Goal: Information Seeking & Learning: Learn about a topic

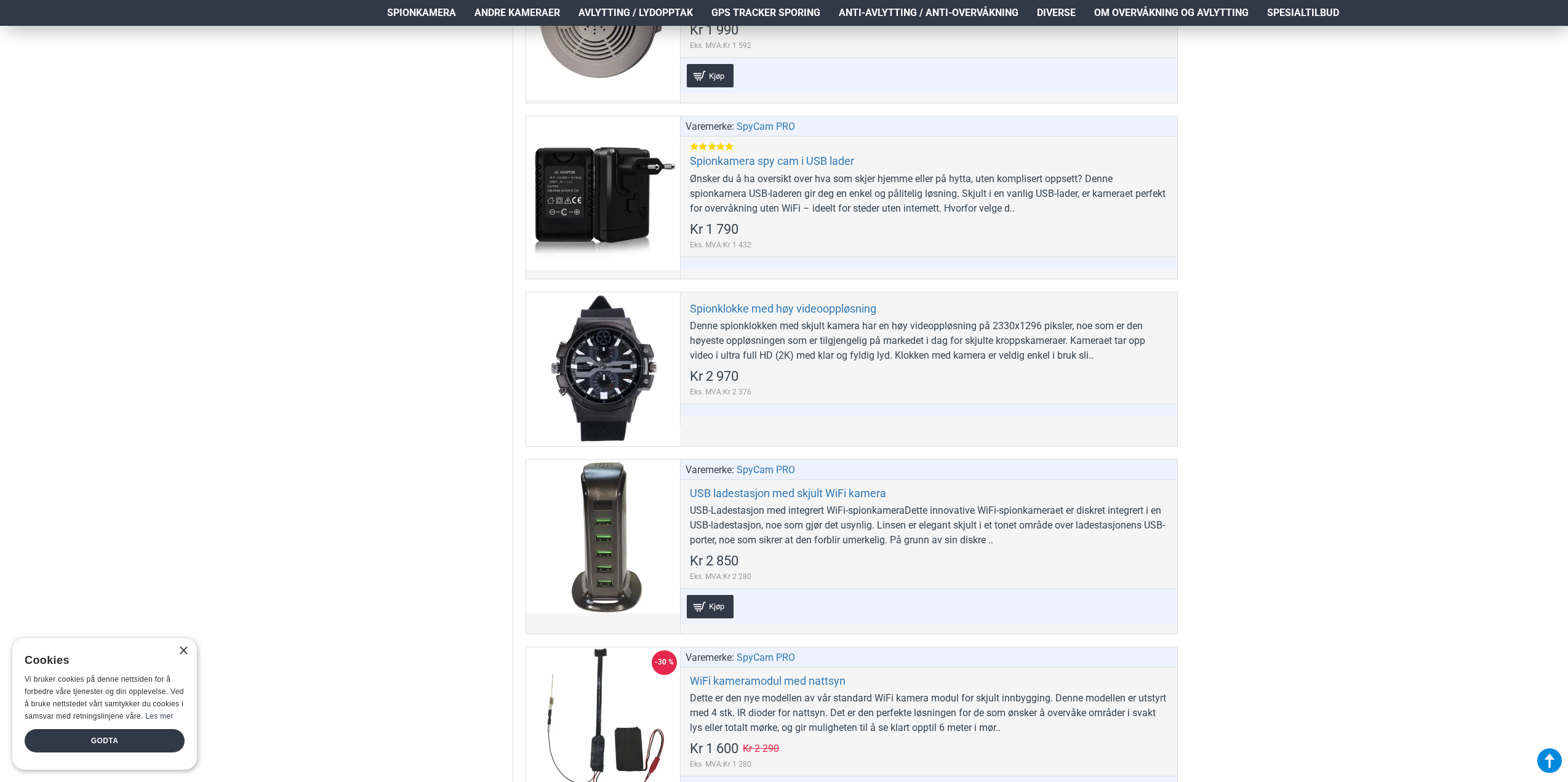
scroll to position [4922, 0]
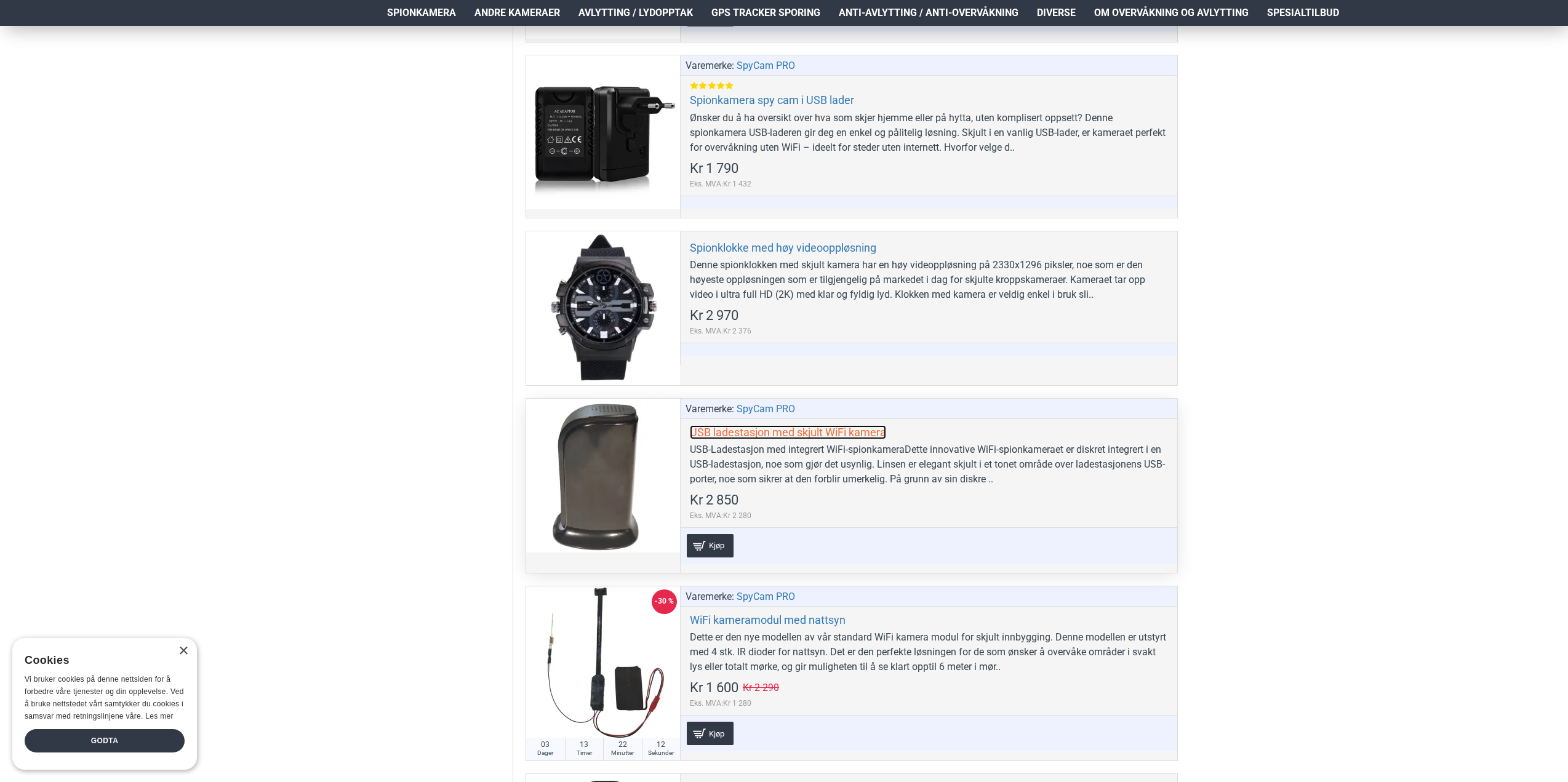
click at [823, 431] on link "USB ladestasjon med skjult WiFi kamera" at bounding box center [788, 432] width 197 height 14
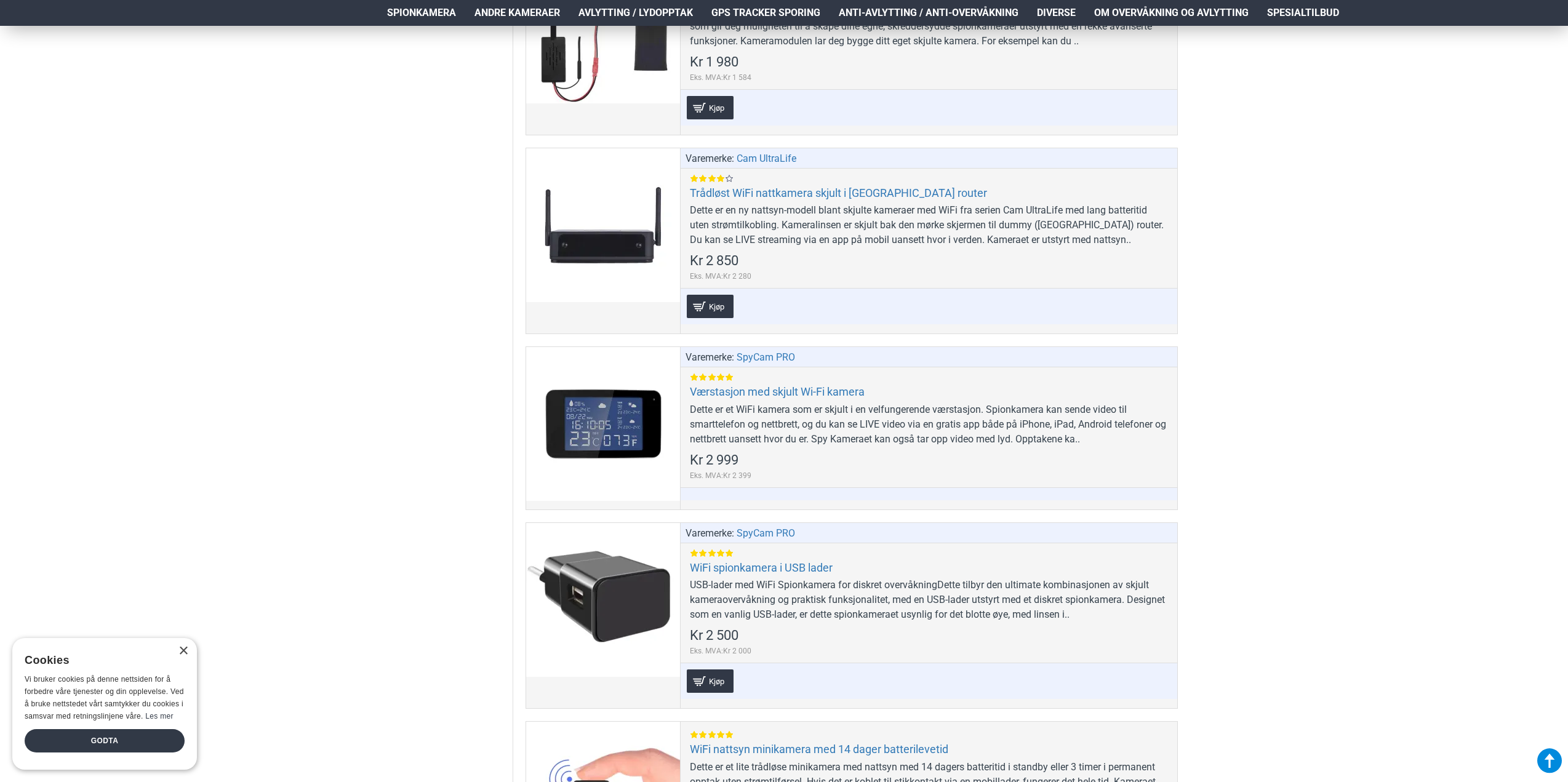
scroll to position [6952, 0]
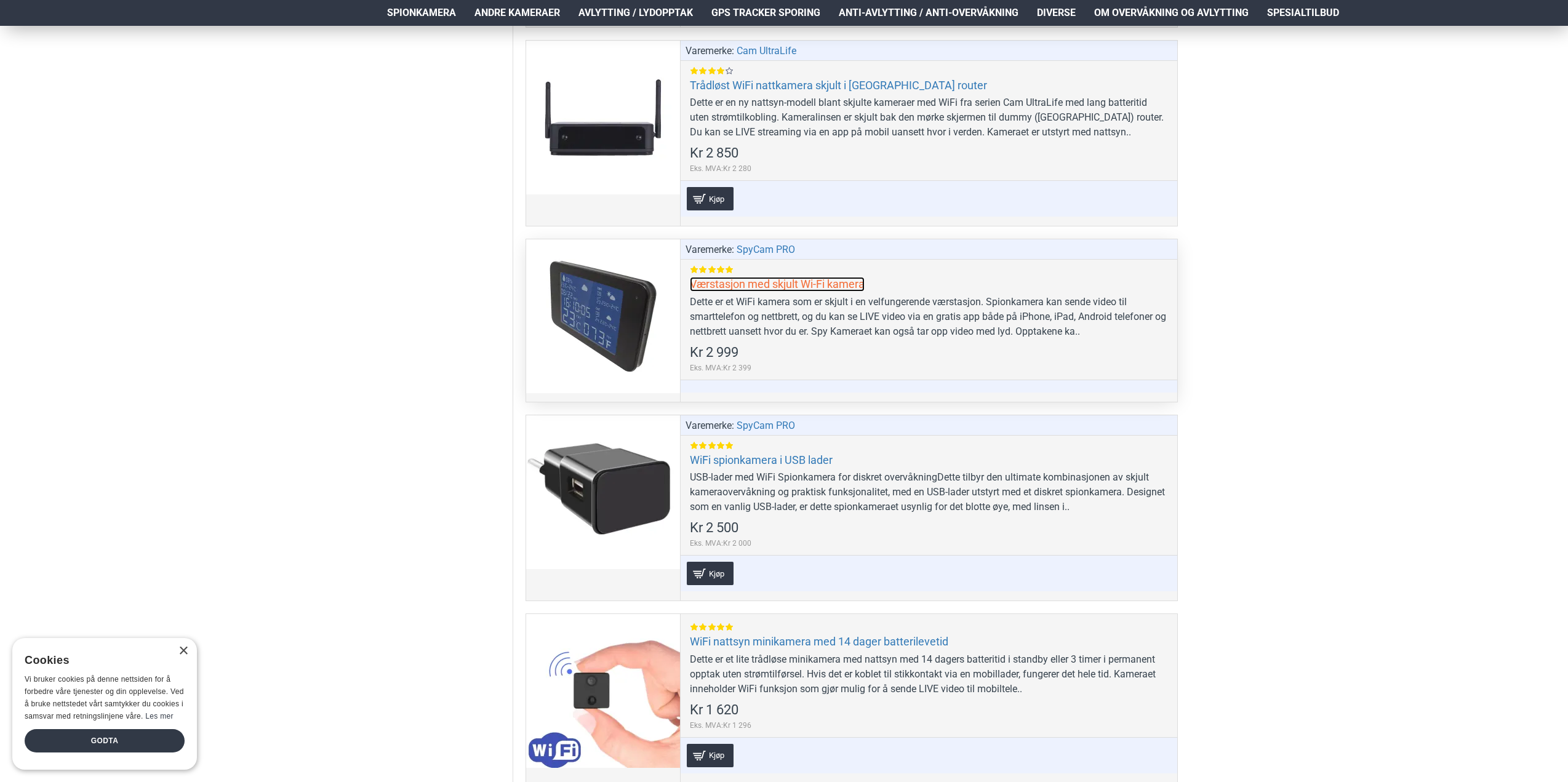
click at [783, 288] on link "Værstasjon med skjult Wi-Fi kamera" at bounding box center [777, 284] width 175 height 14
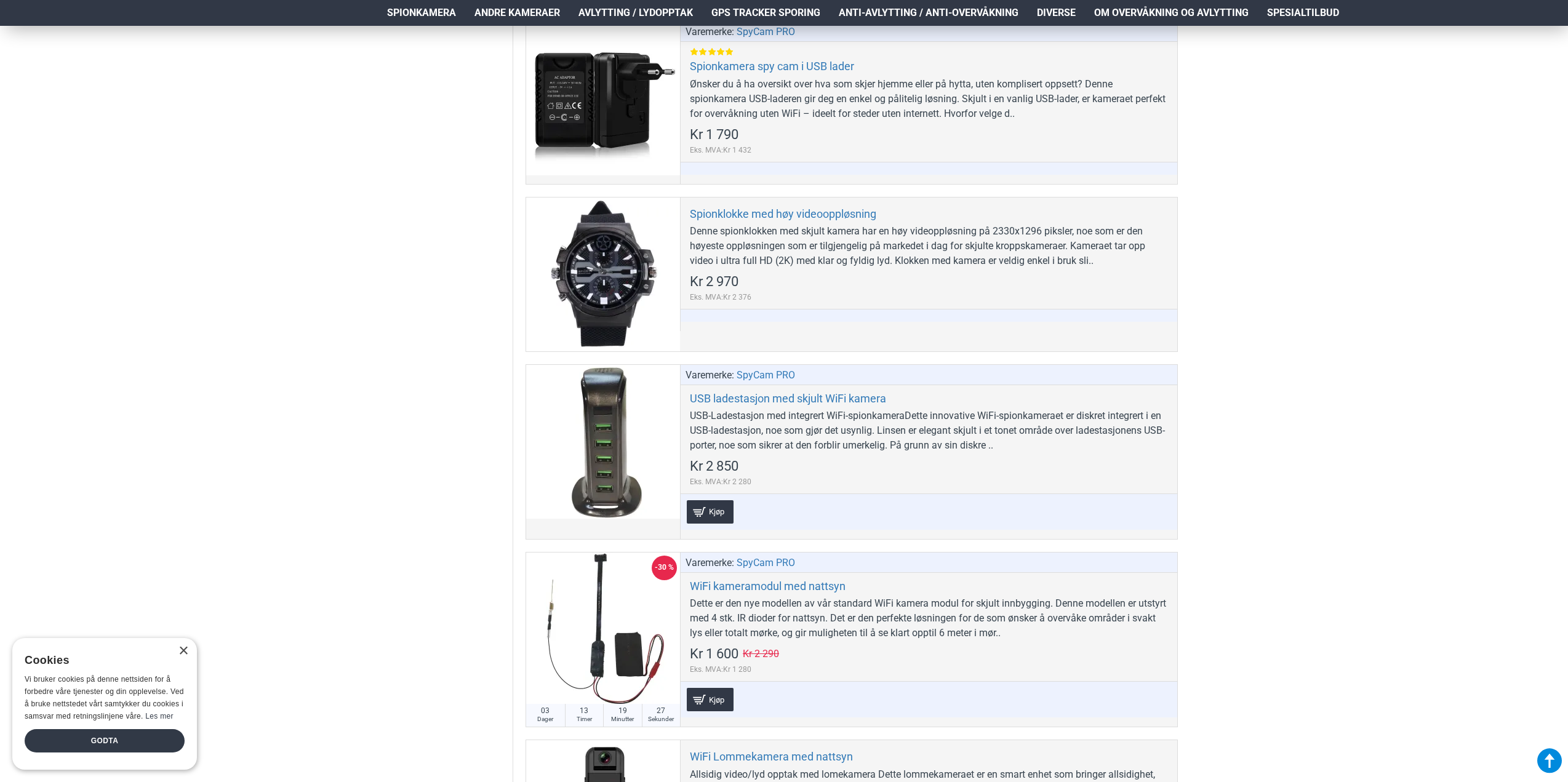
scroll to position [4686, 0]
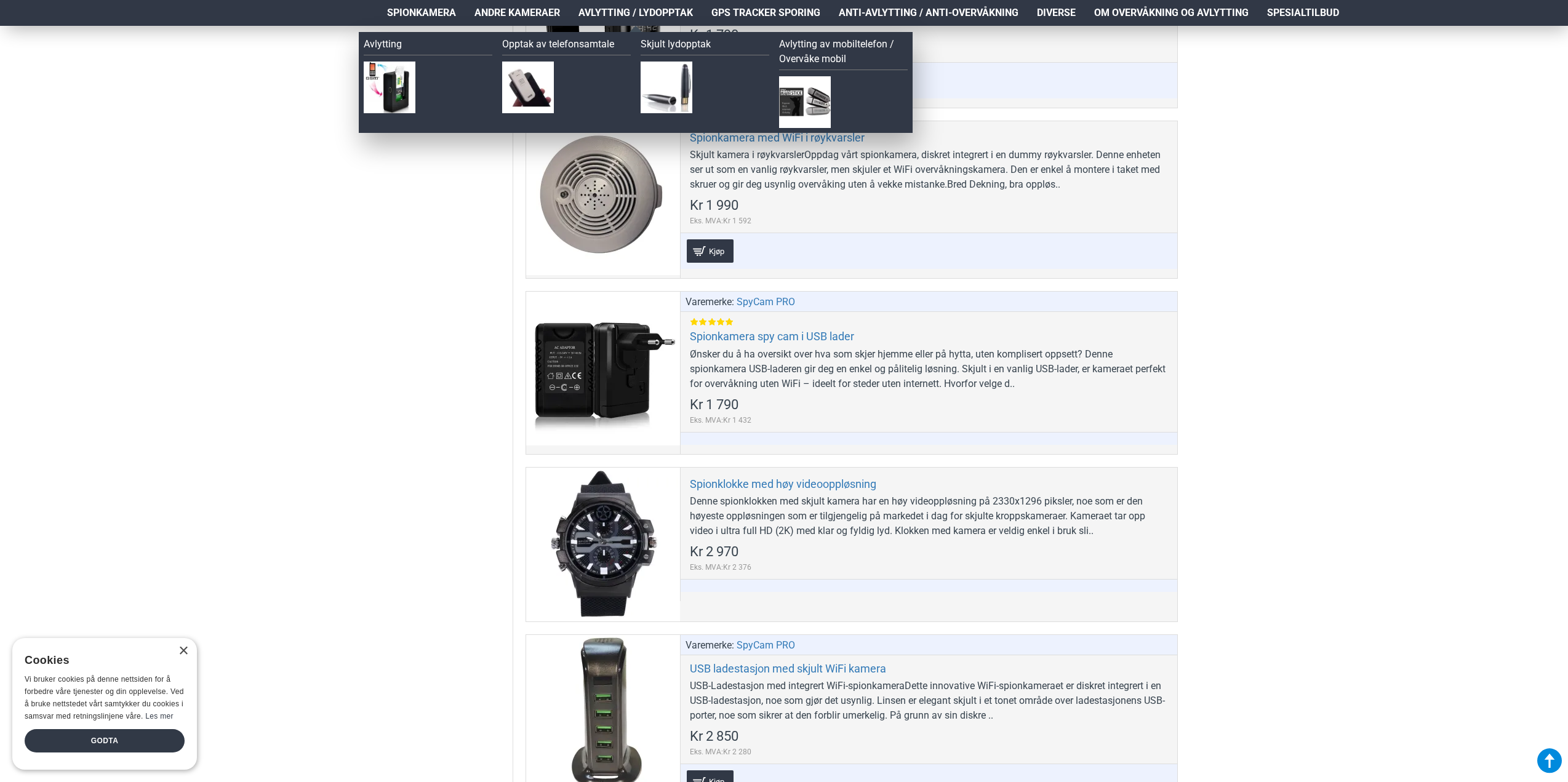
click at [660, 10] on span "Avlytting / Lydopptak" at bounding box center [636, 13] width 114 height 14
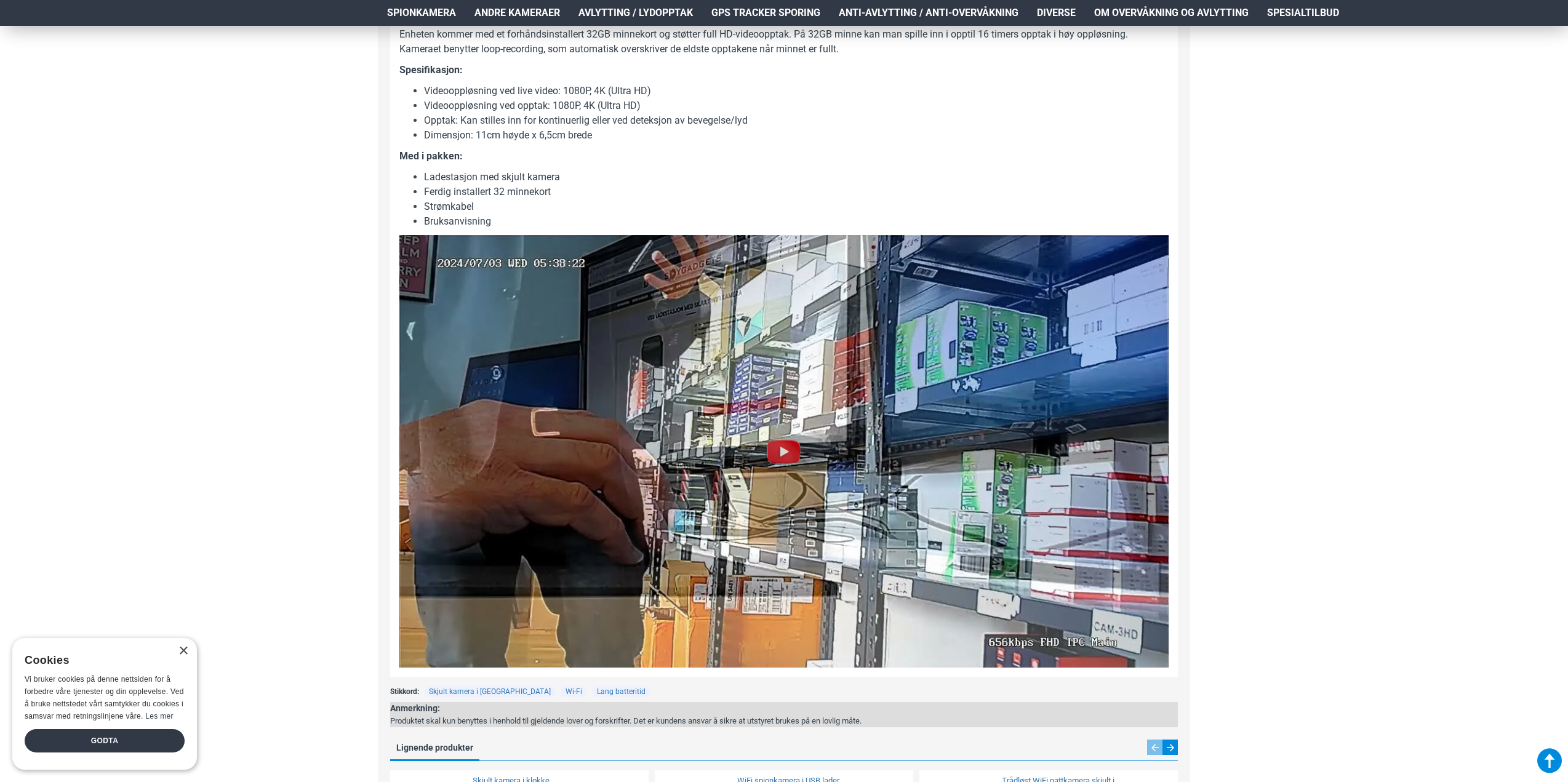
scroll to position [861, 0]
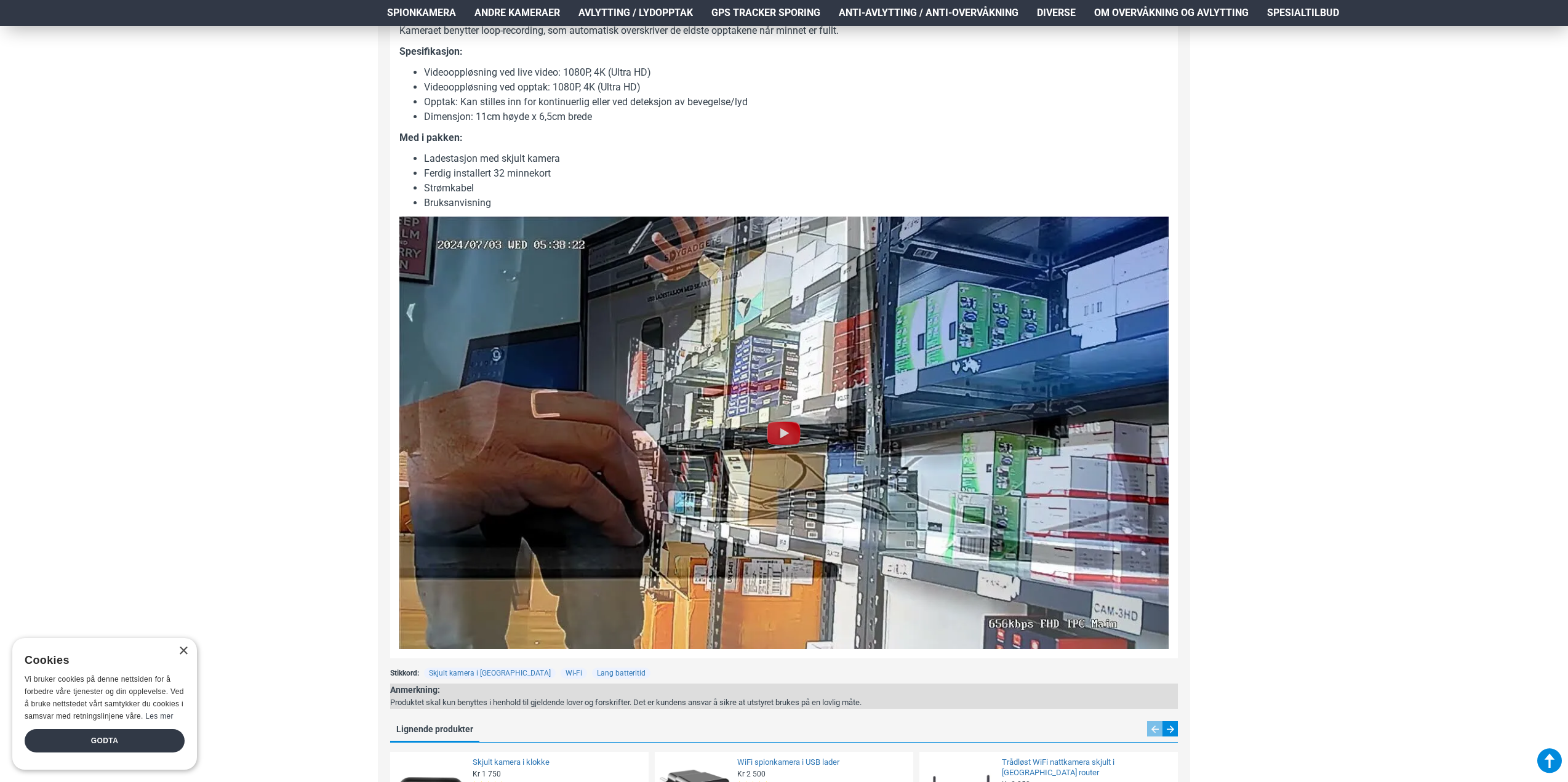
click at [779, 432] on img at bounding box center [784, 432] width 39 height 39
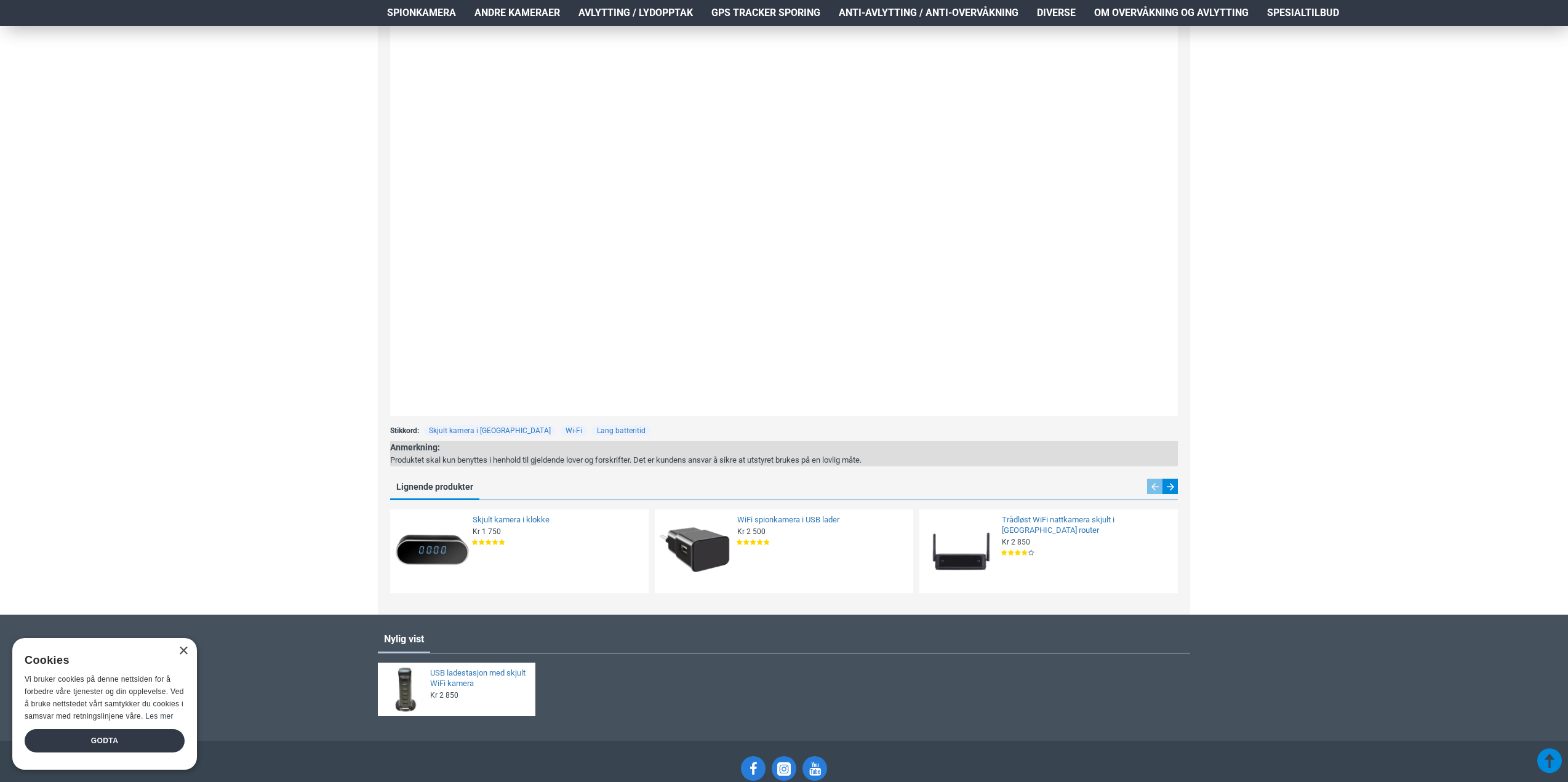
scroll to position [1169, 0]
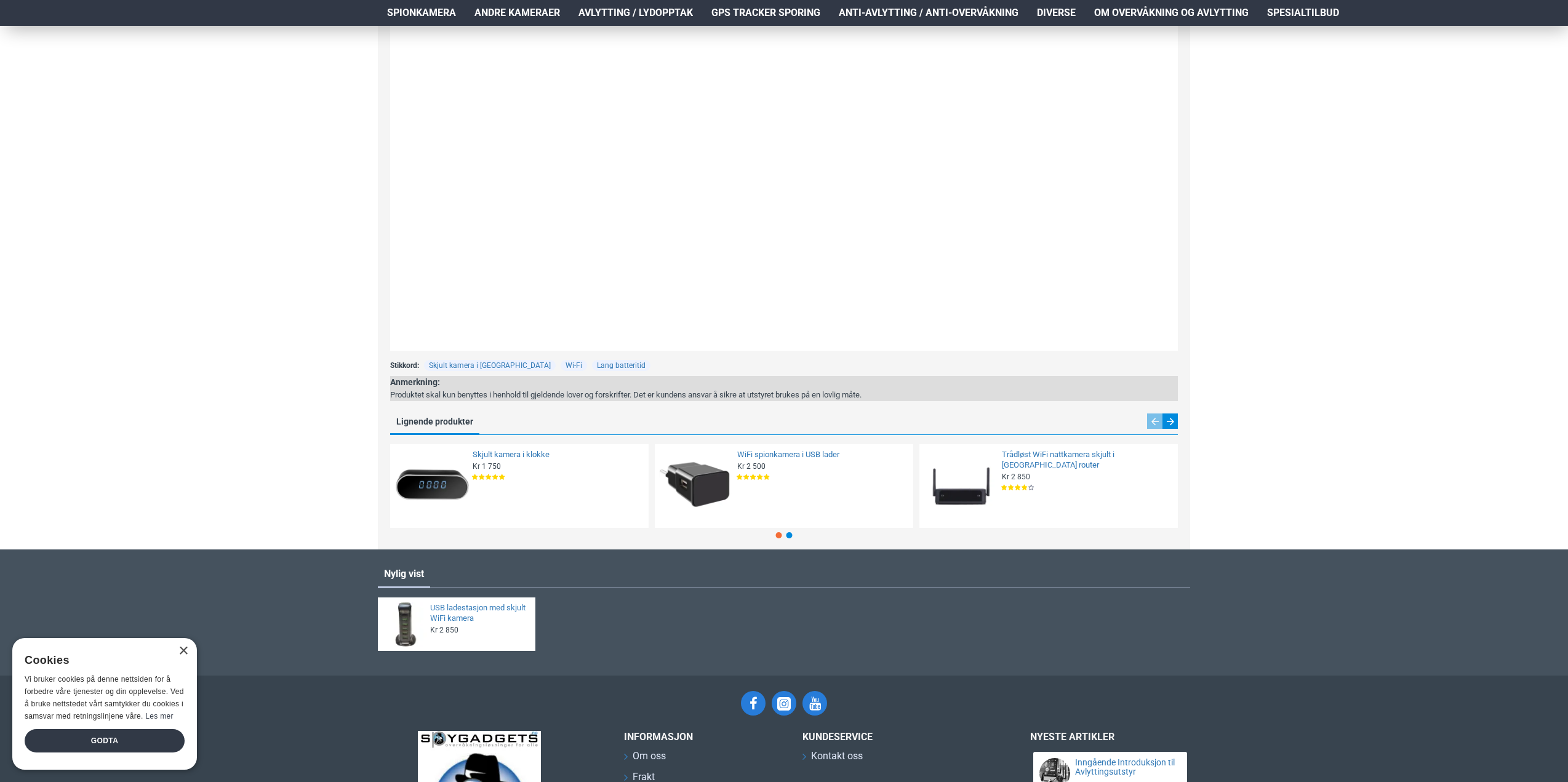
click at [712, 473] on img at bounding box center [696, 486] width 75 height 75
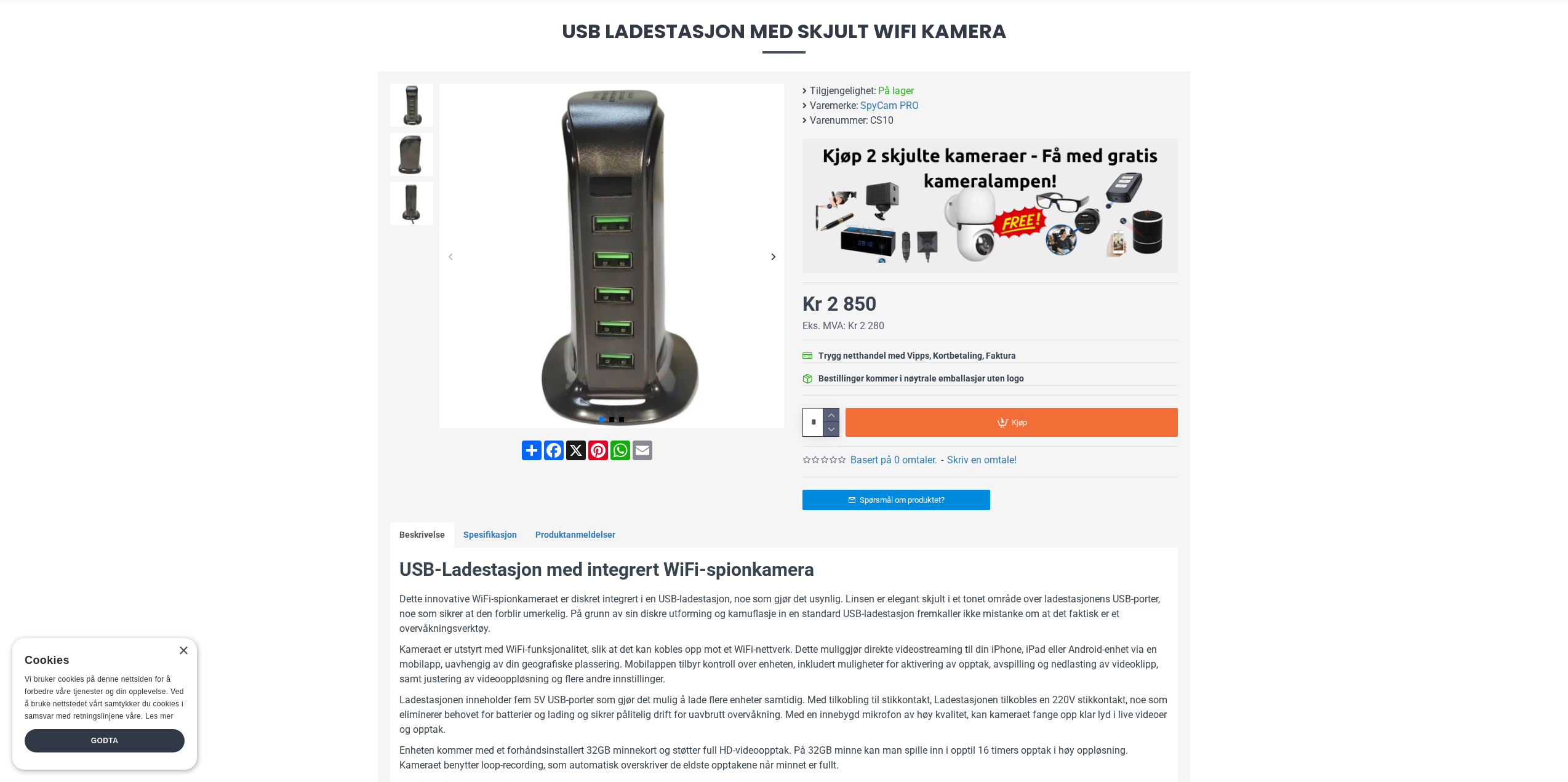
scroll to position [123, 0]
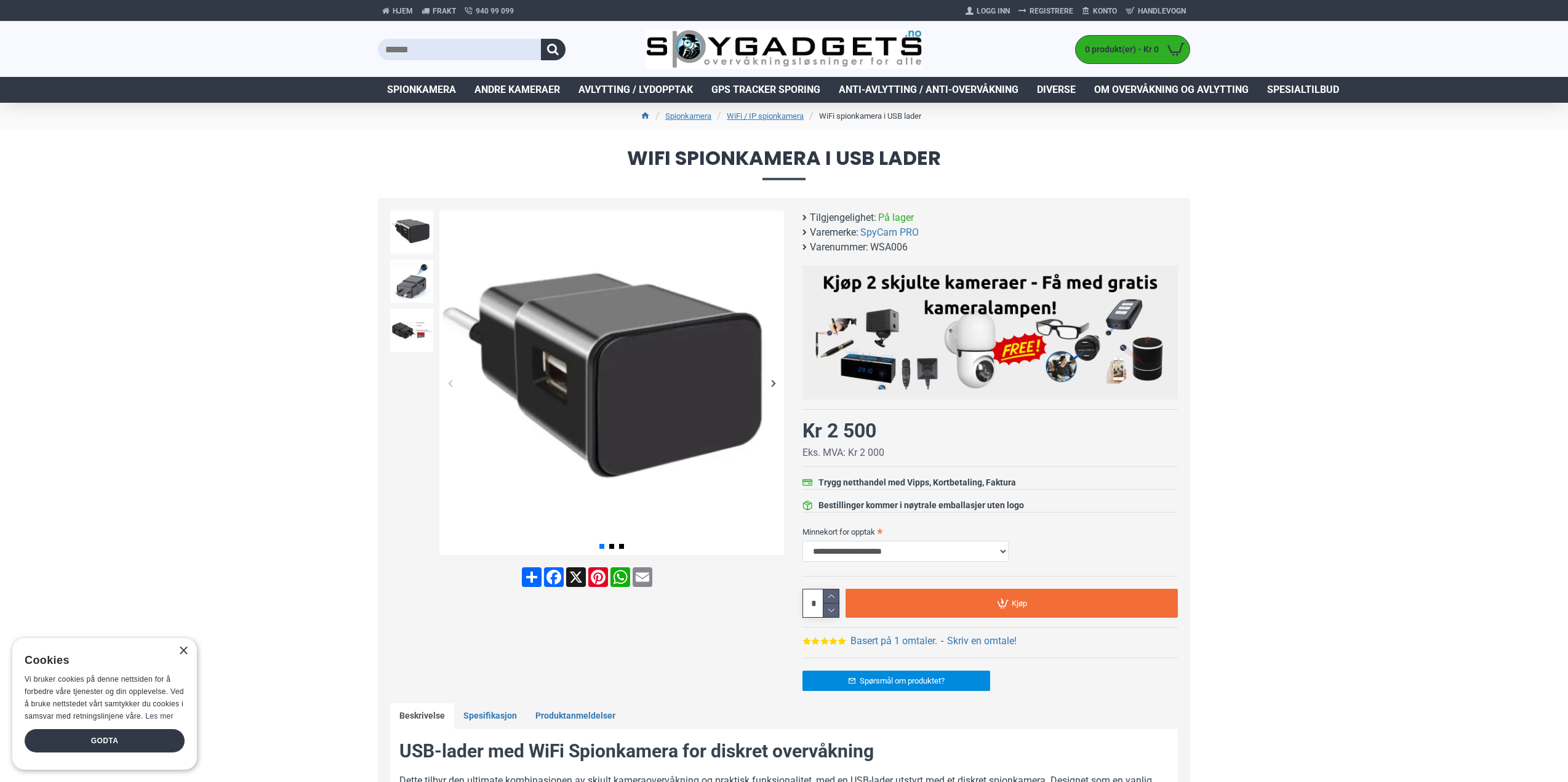
click at [775, 384] on div "Next slide" at bounding box center [773, 383] width 22 height 22
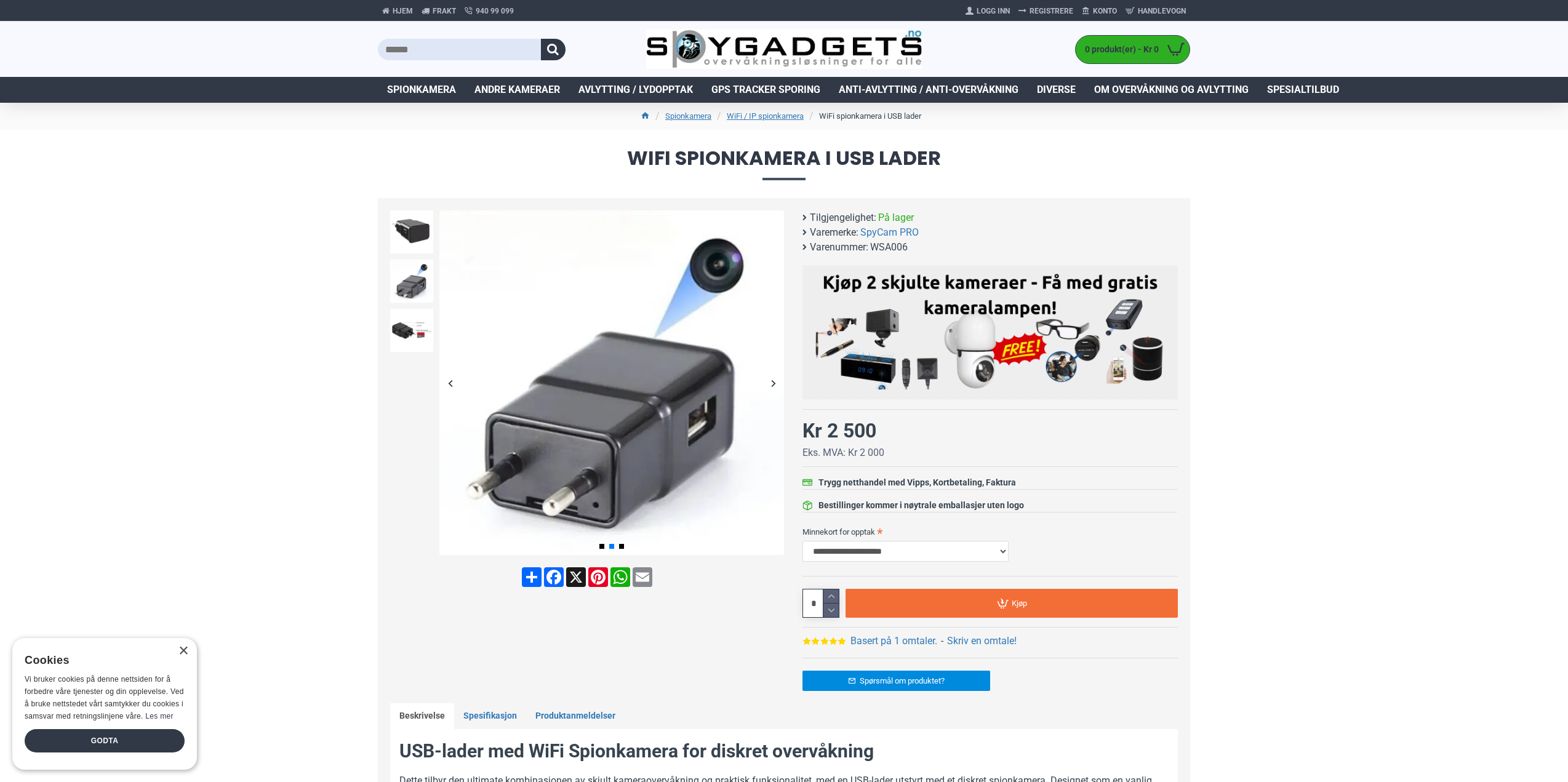
click at [775, 384] on div "Next slide" at bounding box center [773, 383] width 22 height 22
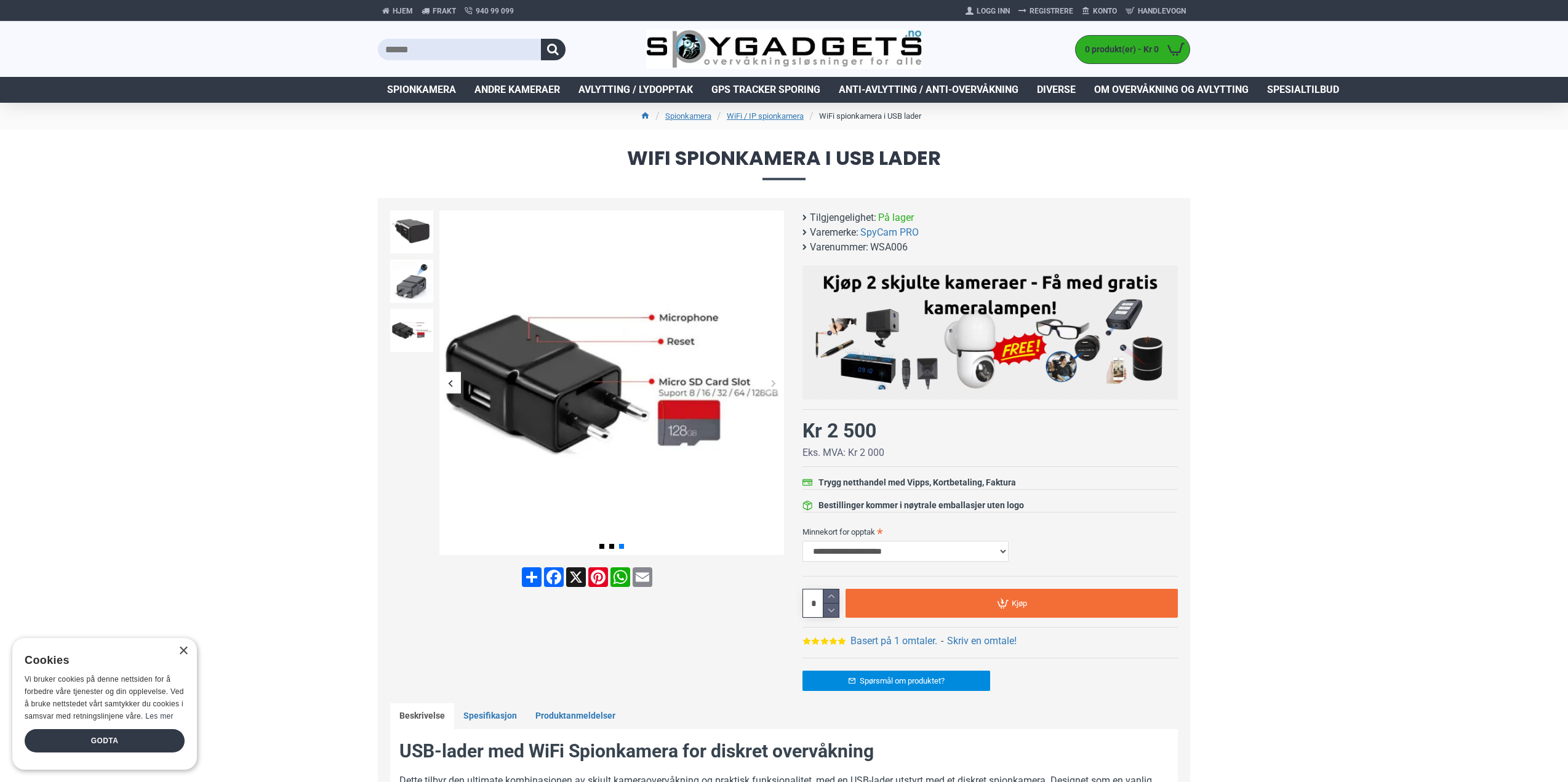
click at [775, 384] on div "Next slide" at bounding box center [773, 383] width 22 height 22
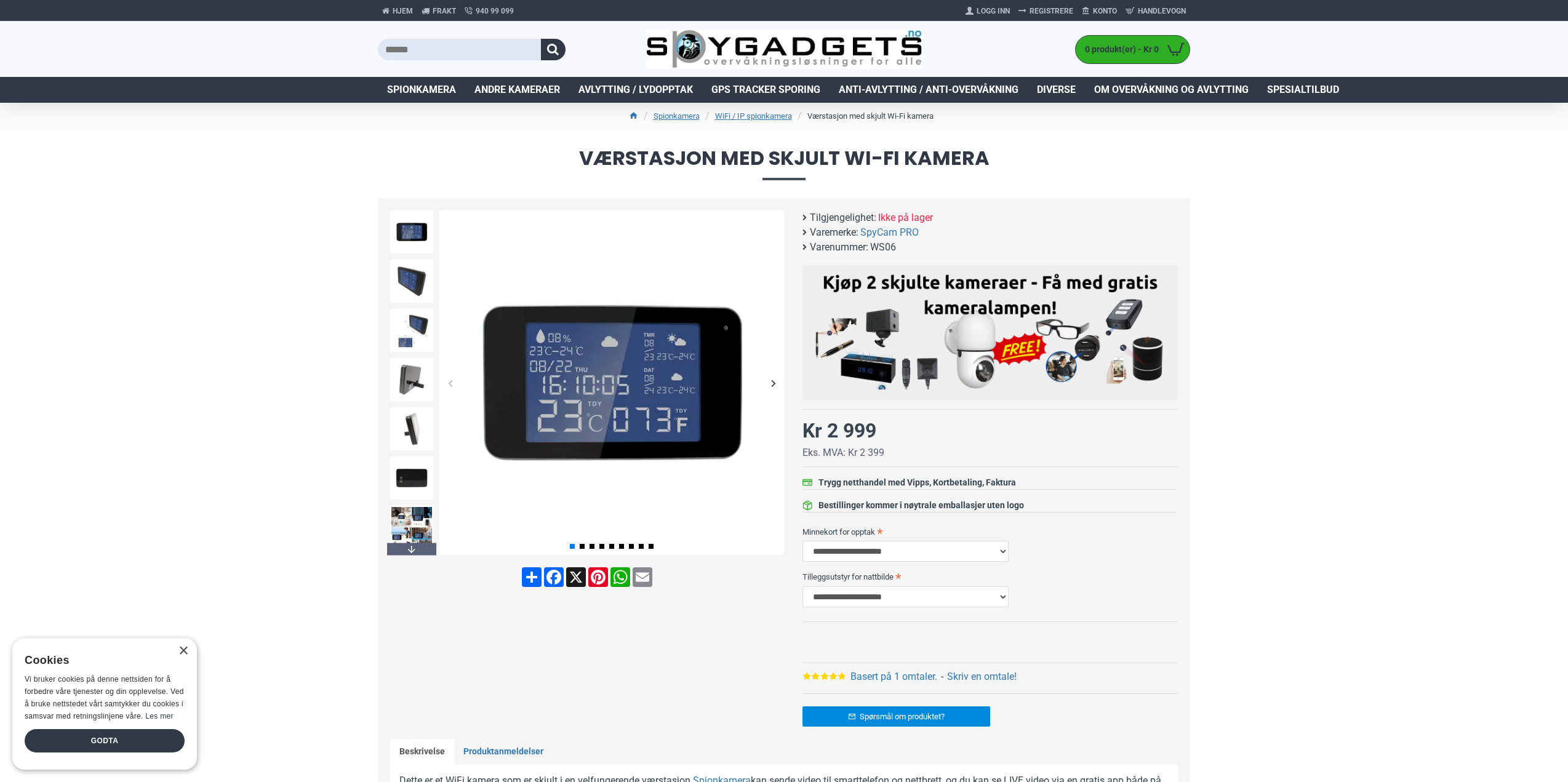
click at [769, 384] on div "Next slide" at bounding box center [773, 383] width 22 height 22
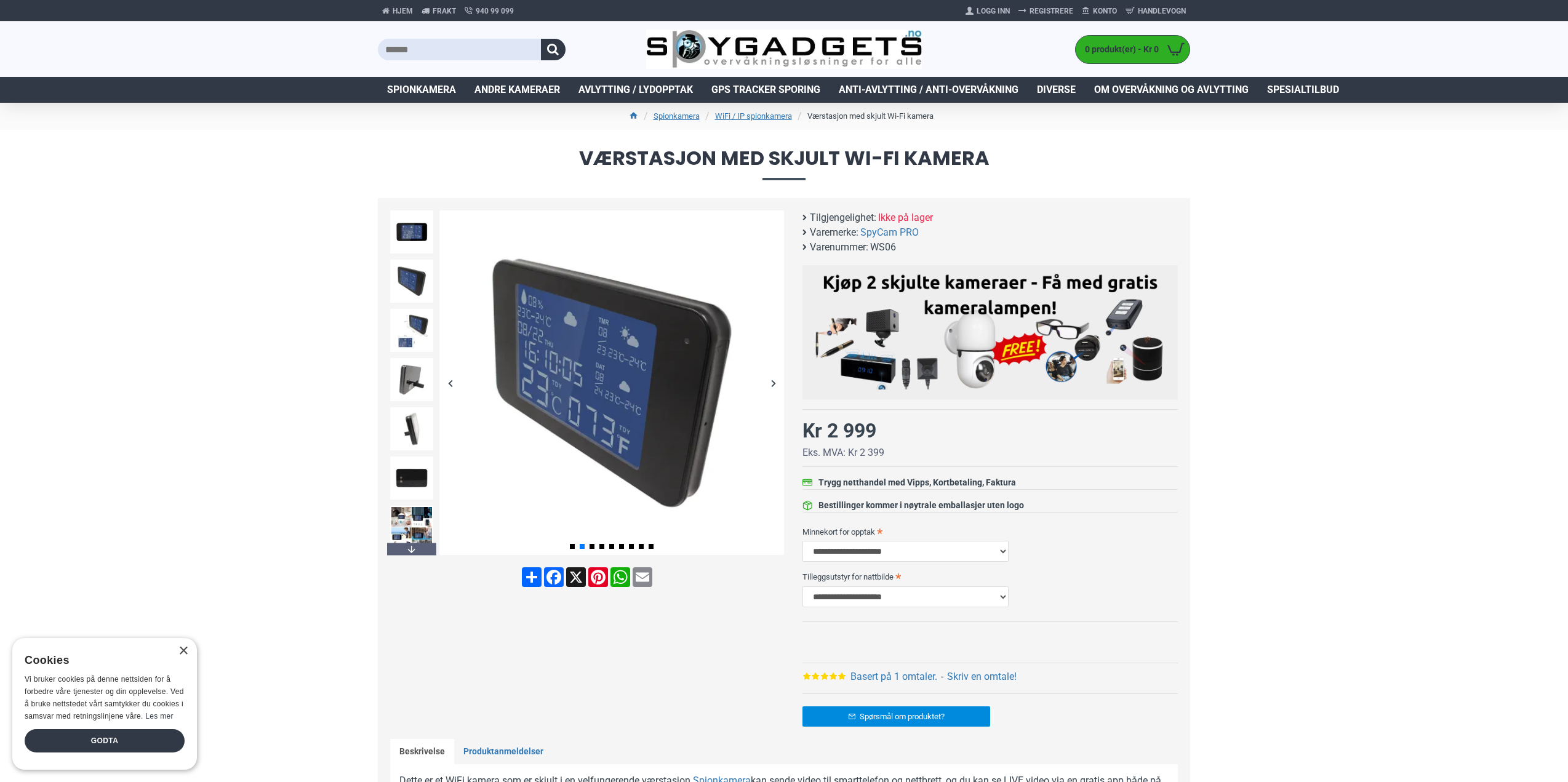
click at [769, 384] on div "Next slide" at bounding box center [773, 383] width 22 height 22
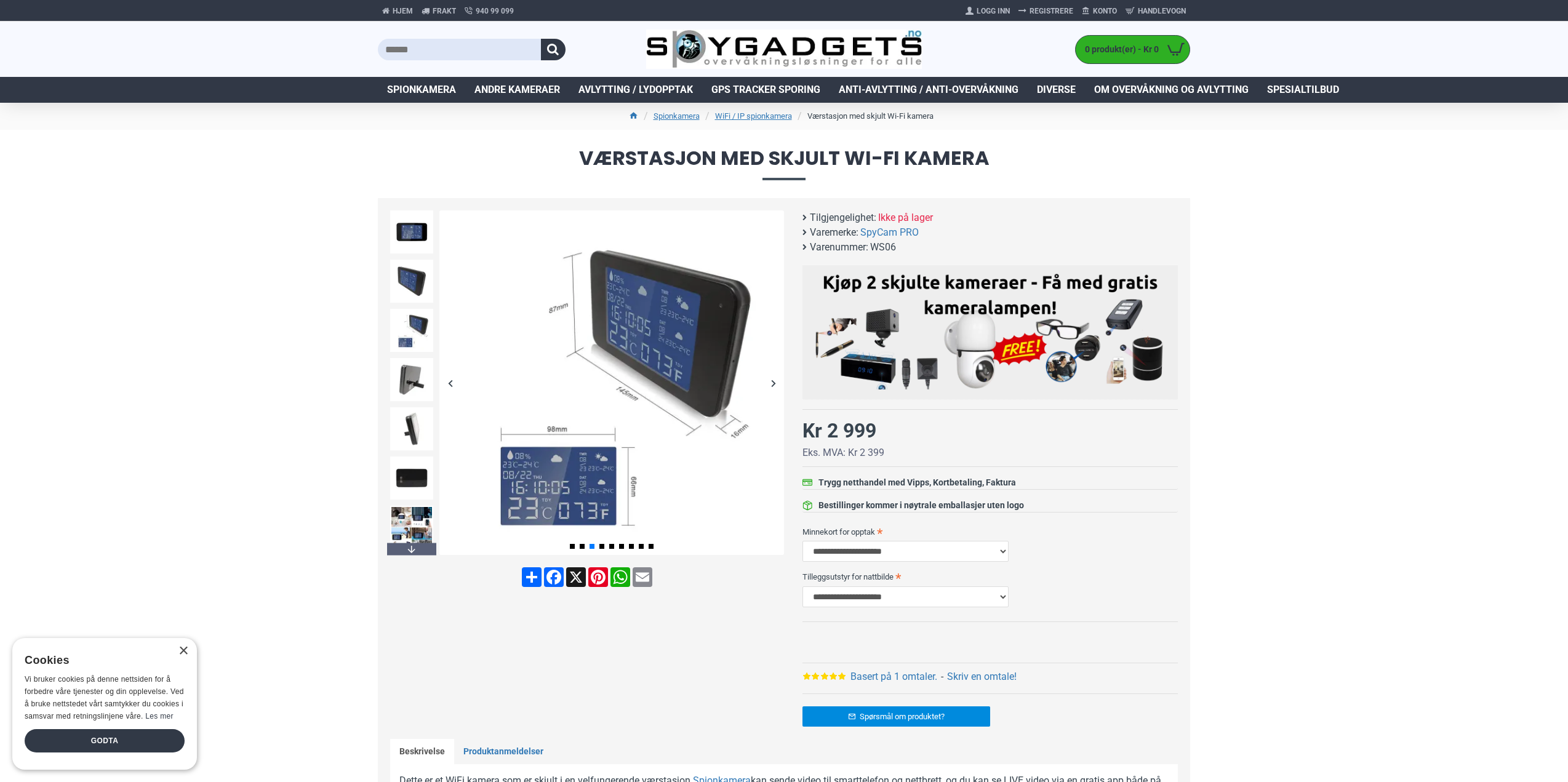
click at [769, 384] on div "Next slide" at bounding box center [773, 383] width 22 height 22
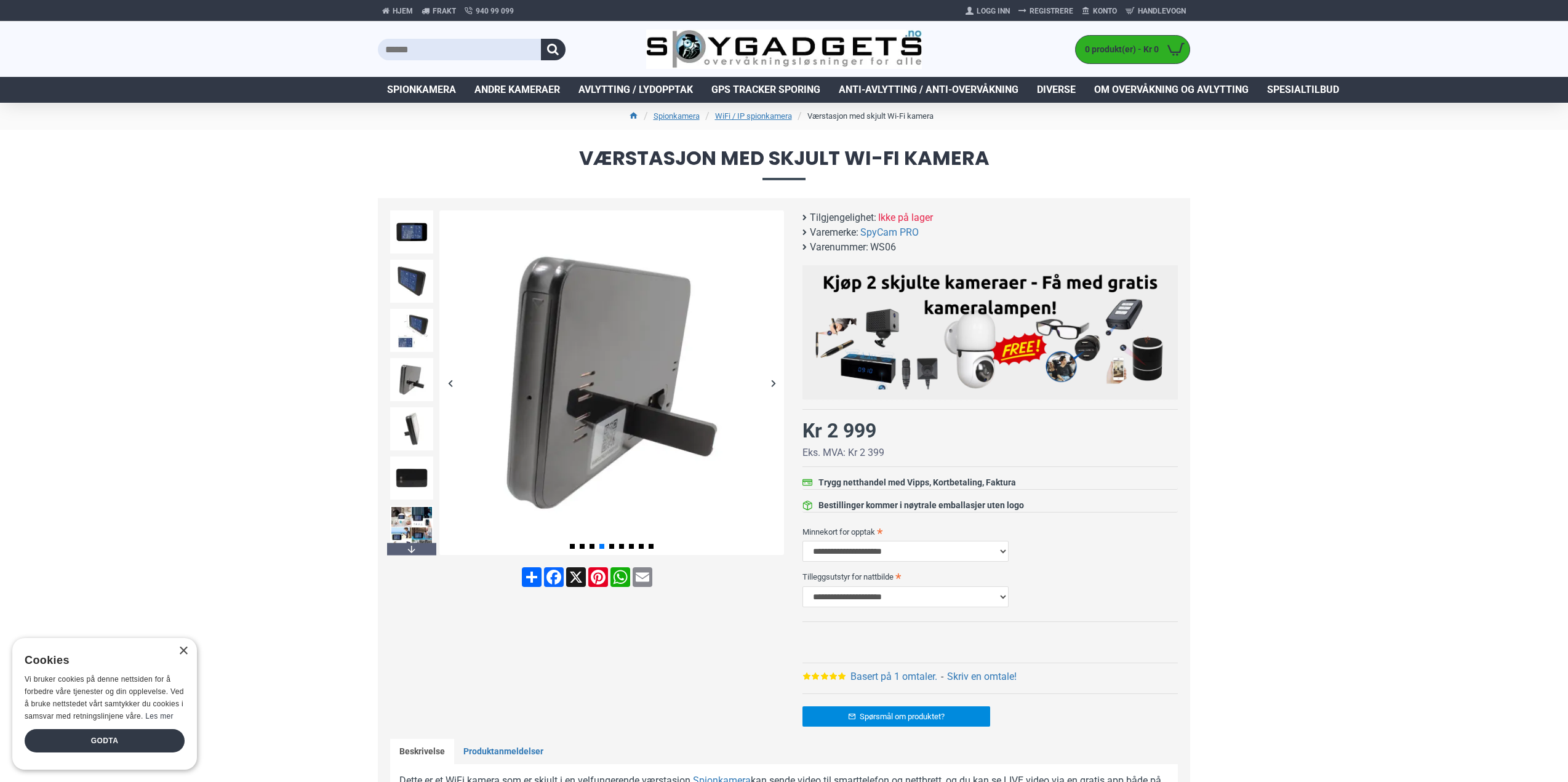
click at [769, 384] on div "Next slide" at bounding box center [773, 383] width 22 height 22
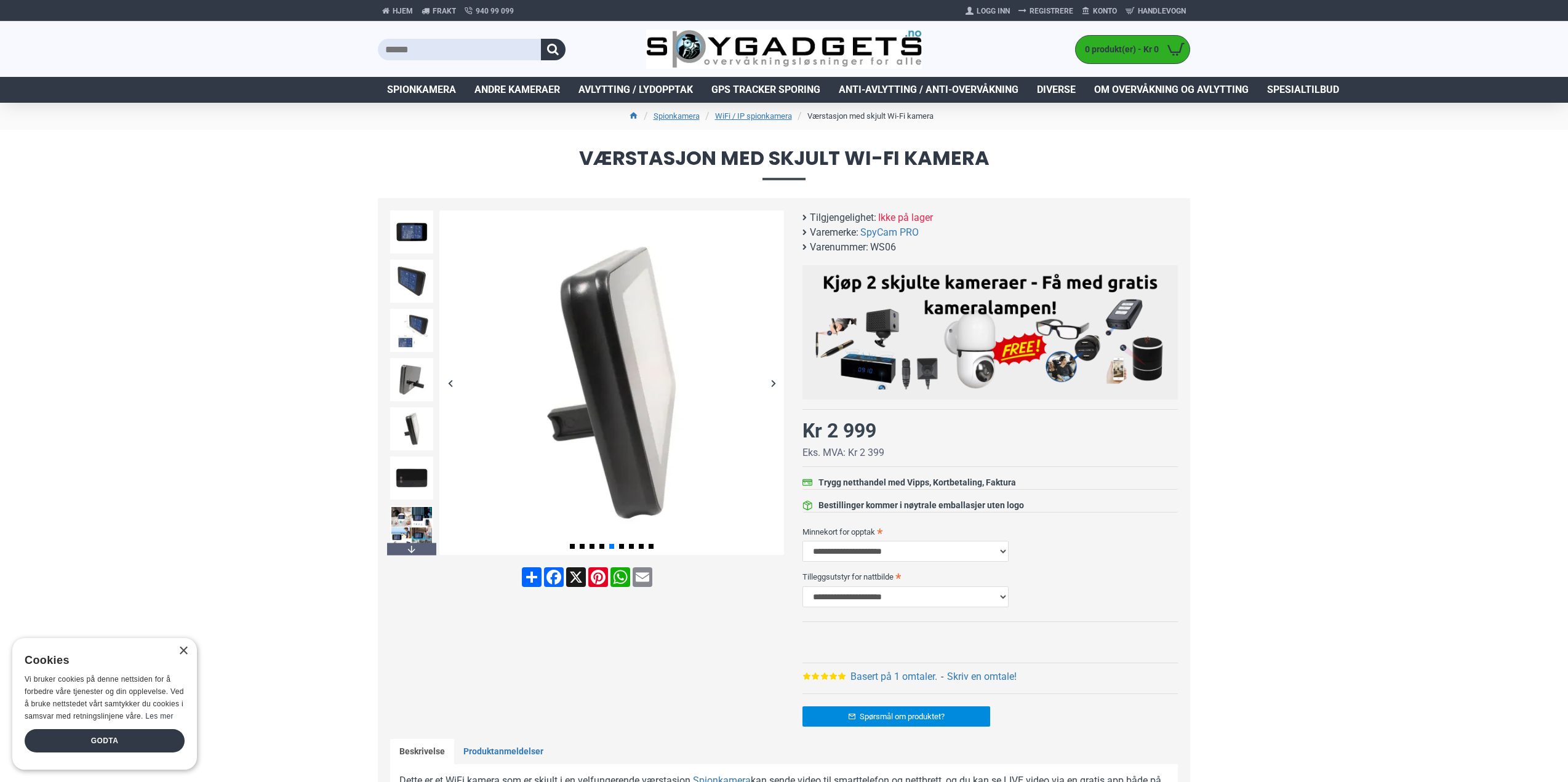
click at [769, 384] on div "Next slide" at bounding box center [773, 383] width 22 height 22
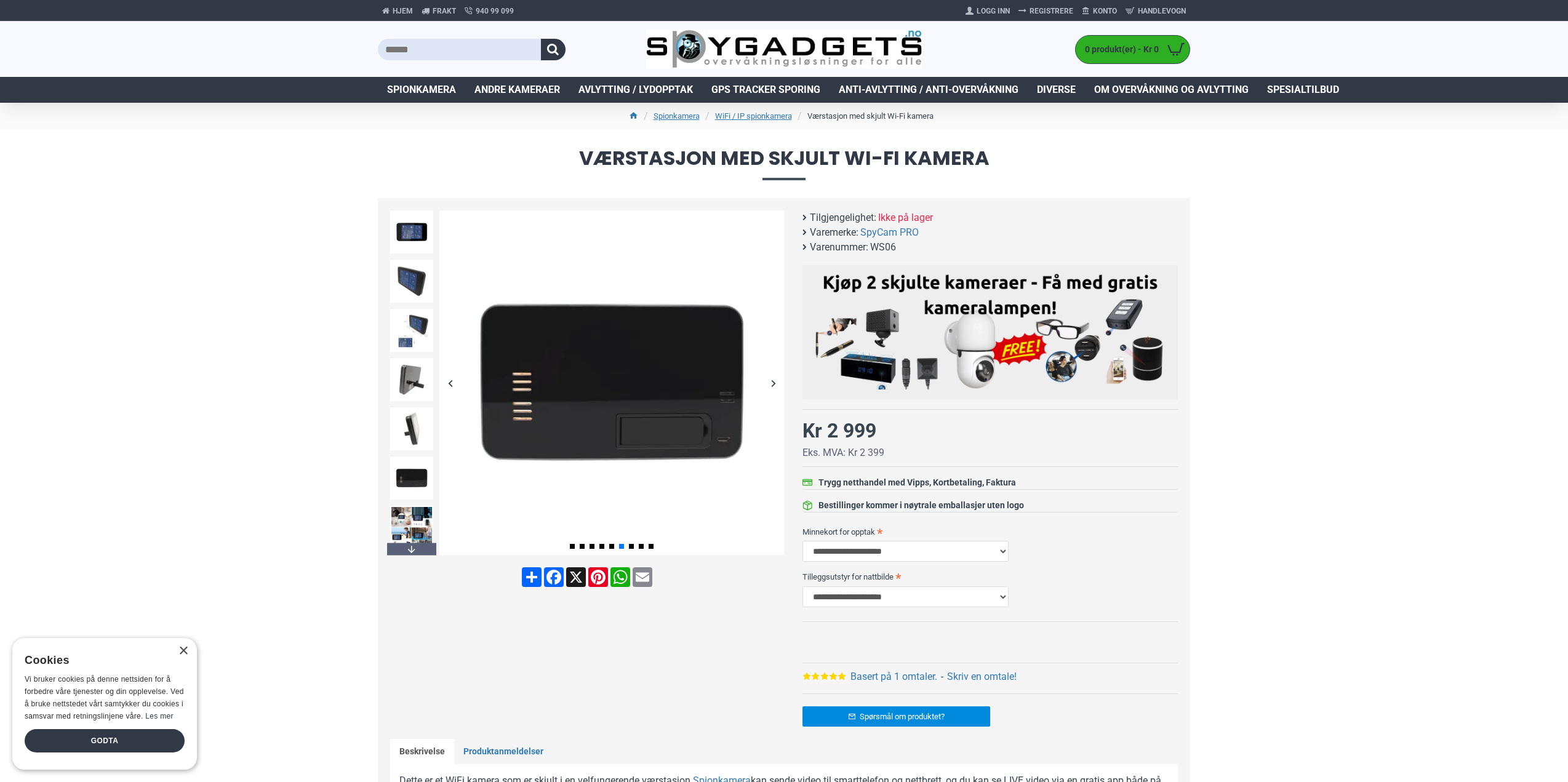
click at [769, 384] on div "Next slide" at bounding box center [773, 383] width 22 height 22
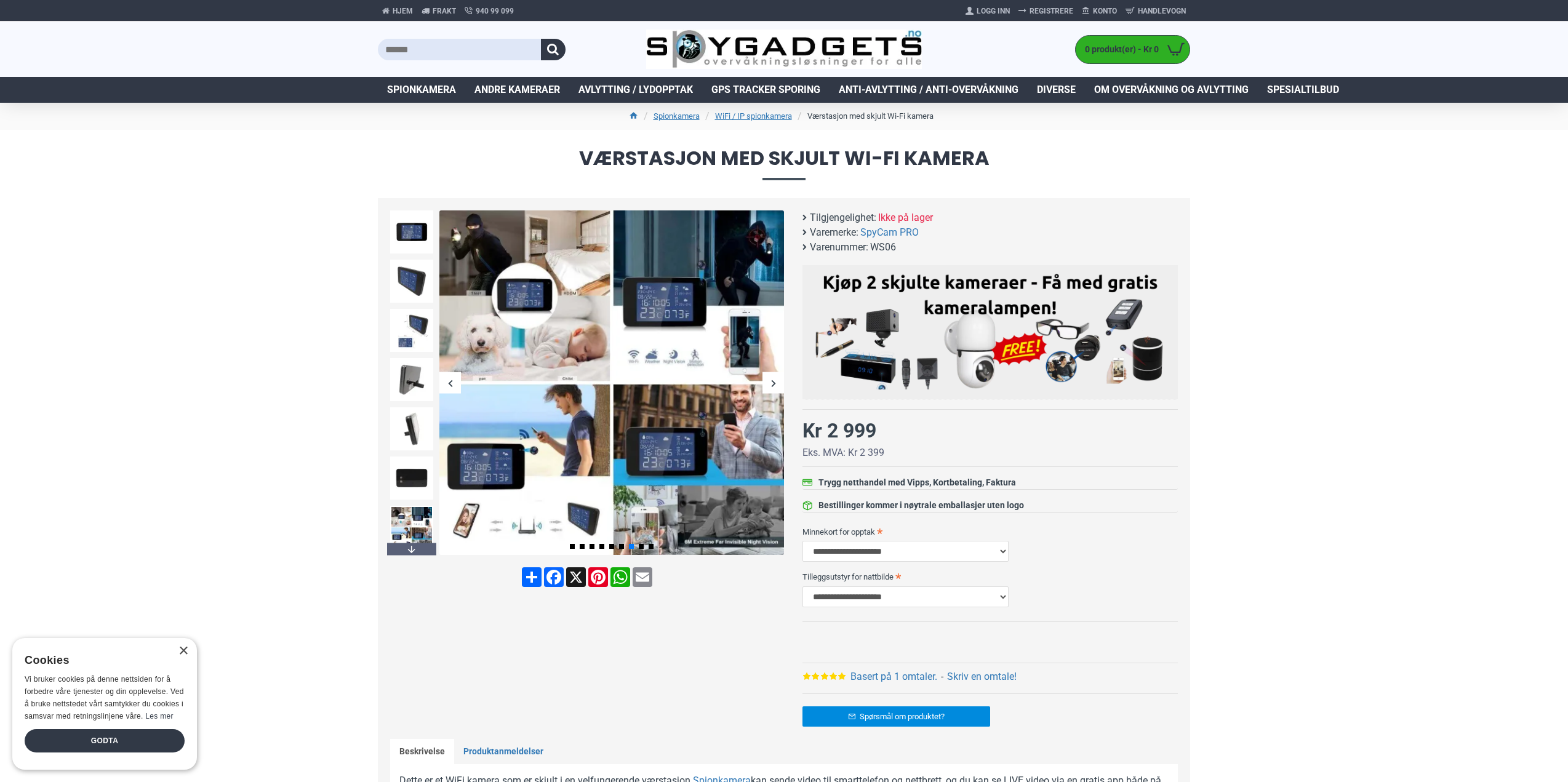
click at [769, 380] on div "Next slide" at bounding box center [773, 383] width 22 height 22
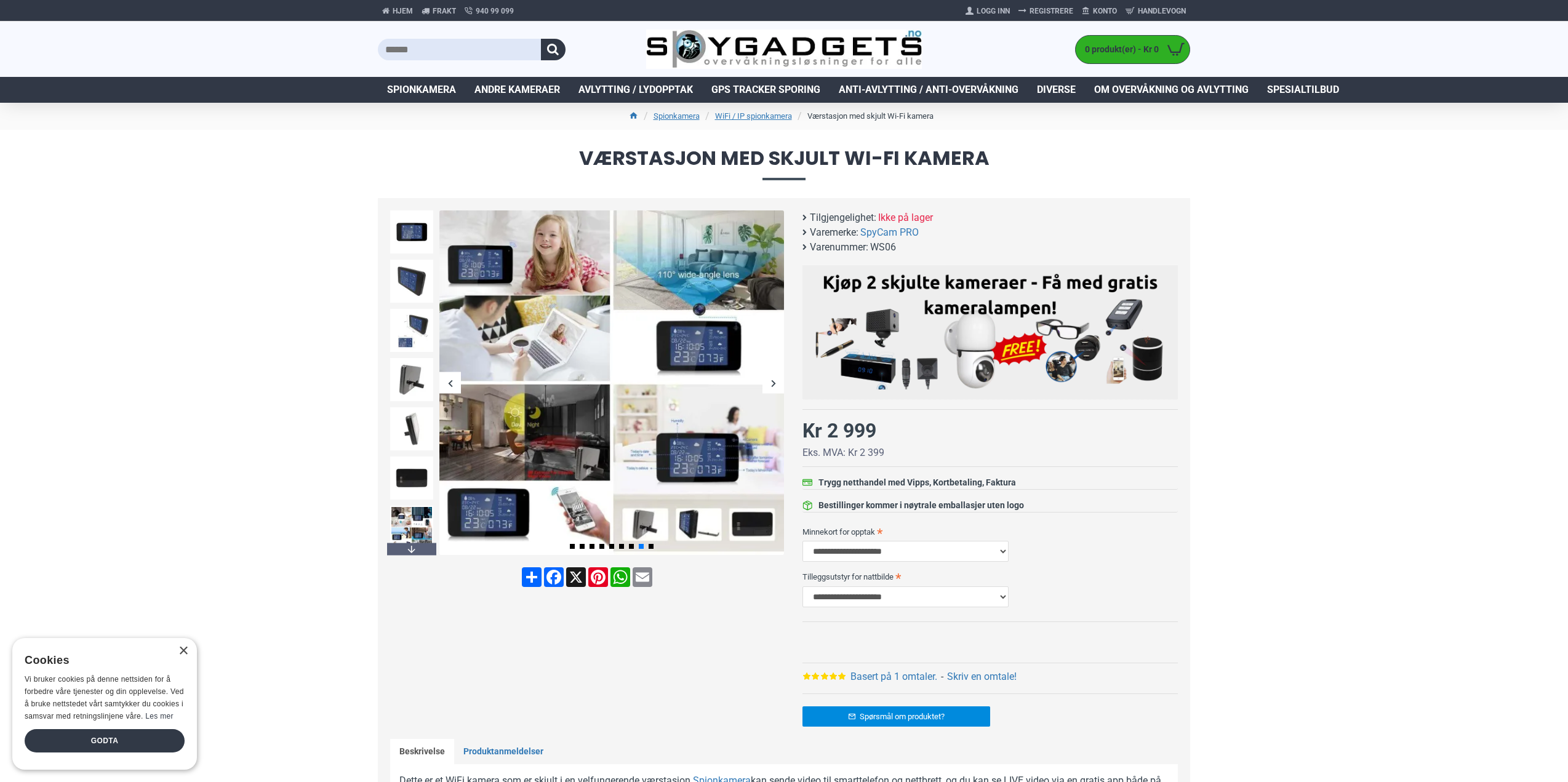
click at [769, 380] on div "Next slide" at bounding box center [773, 383] width 22 height 22
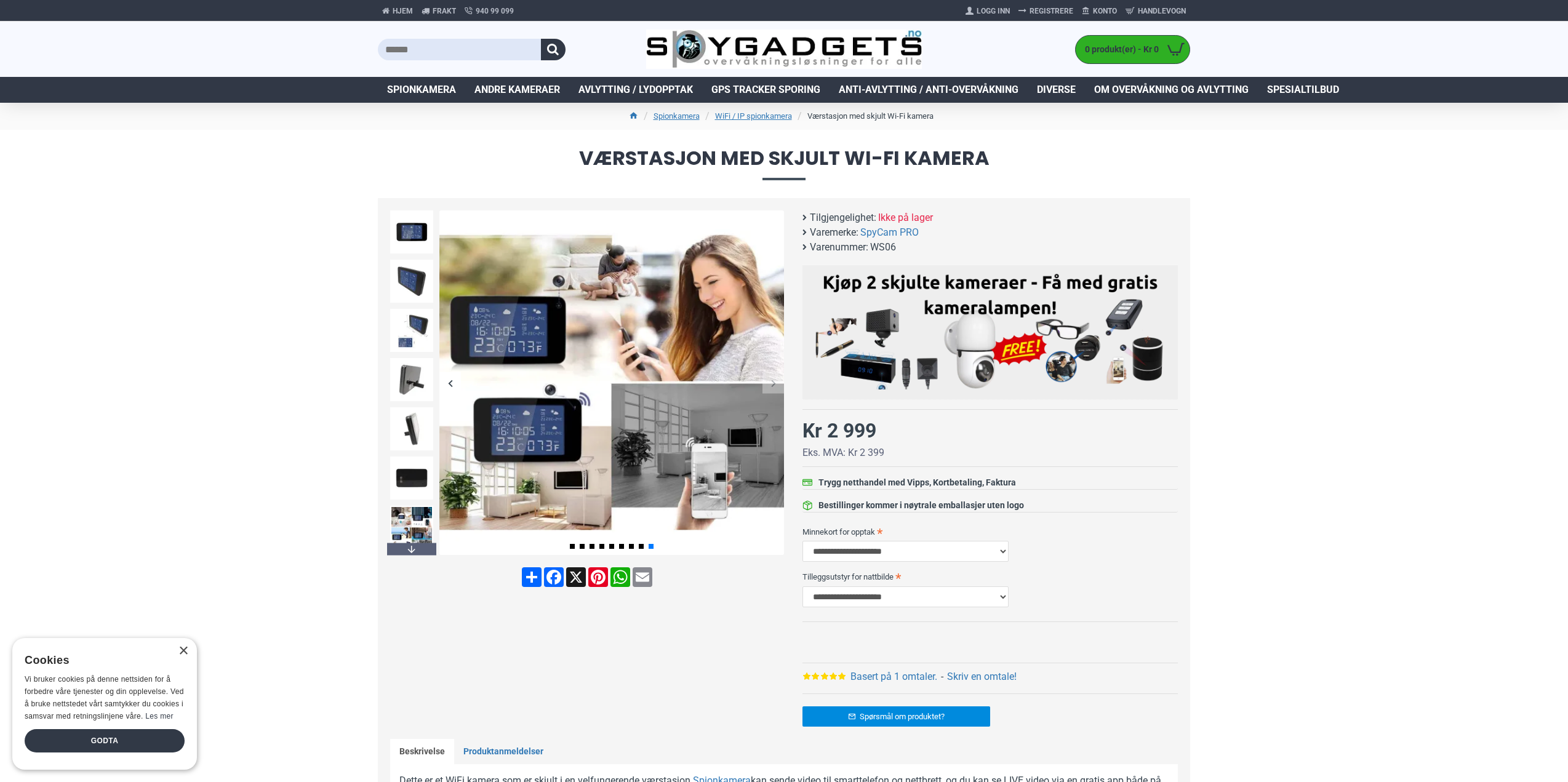
click at [769, 380] on div "Next slide" at bounding box center [773, 383] width 22 height 22
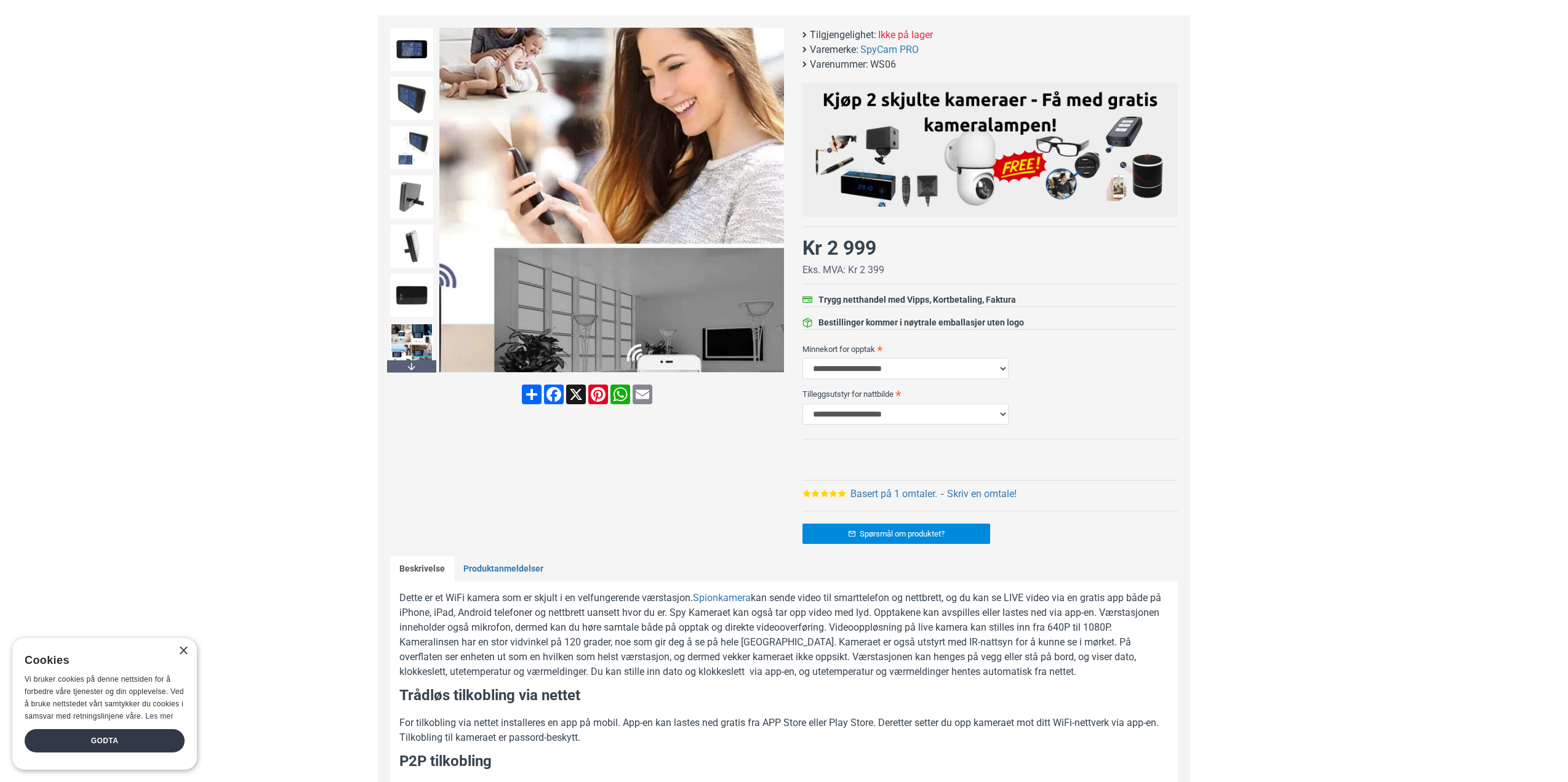
scroll to position [184, 0]
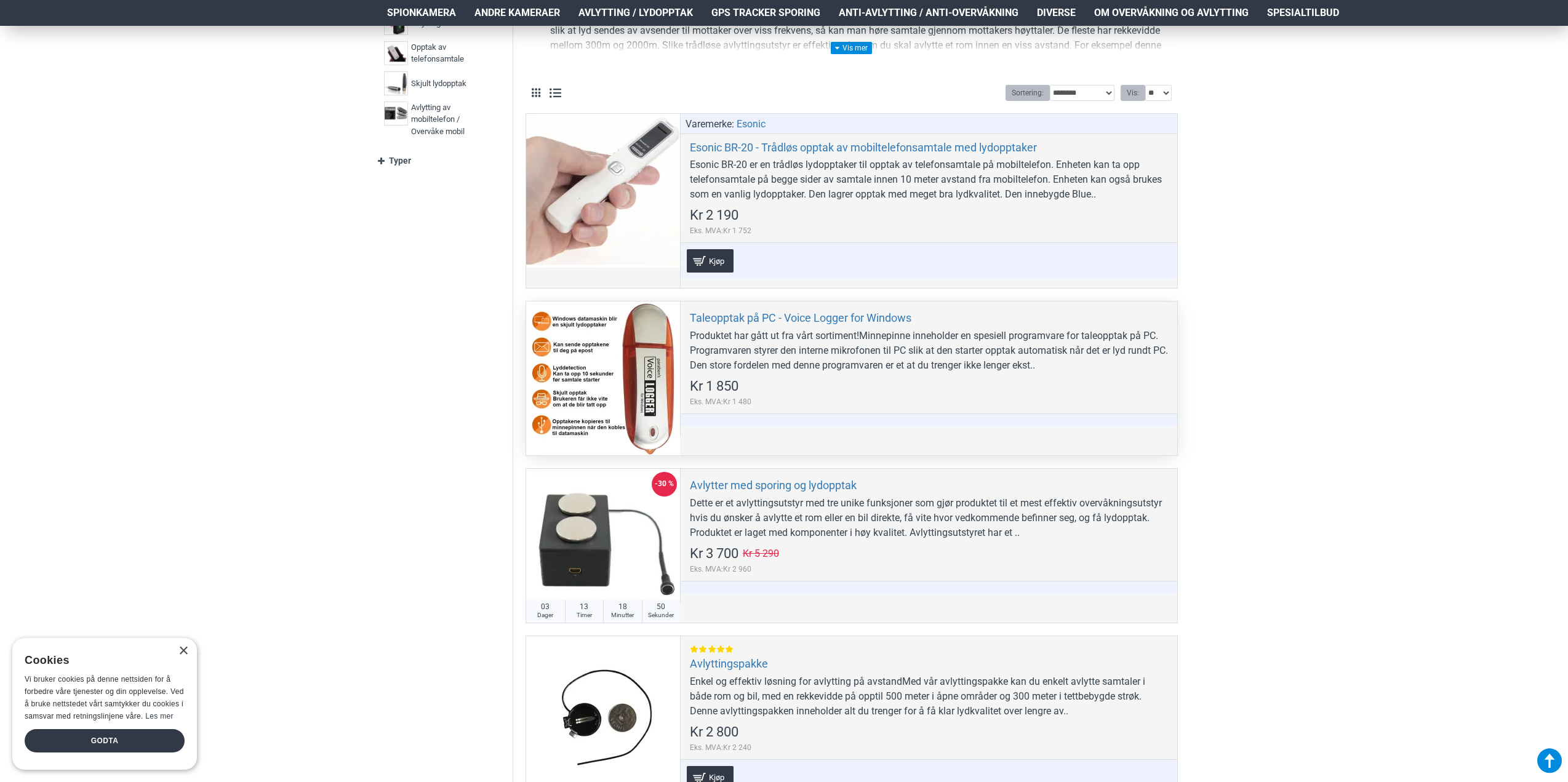
scroll to position [369, 0]
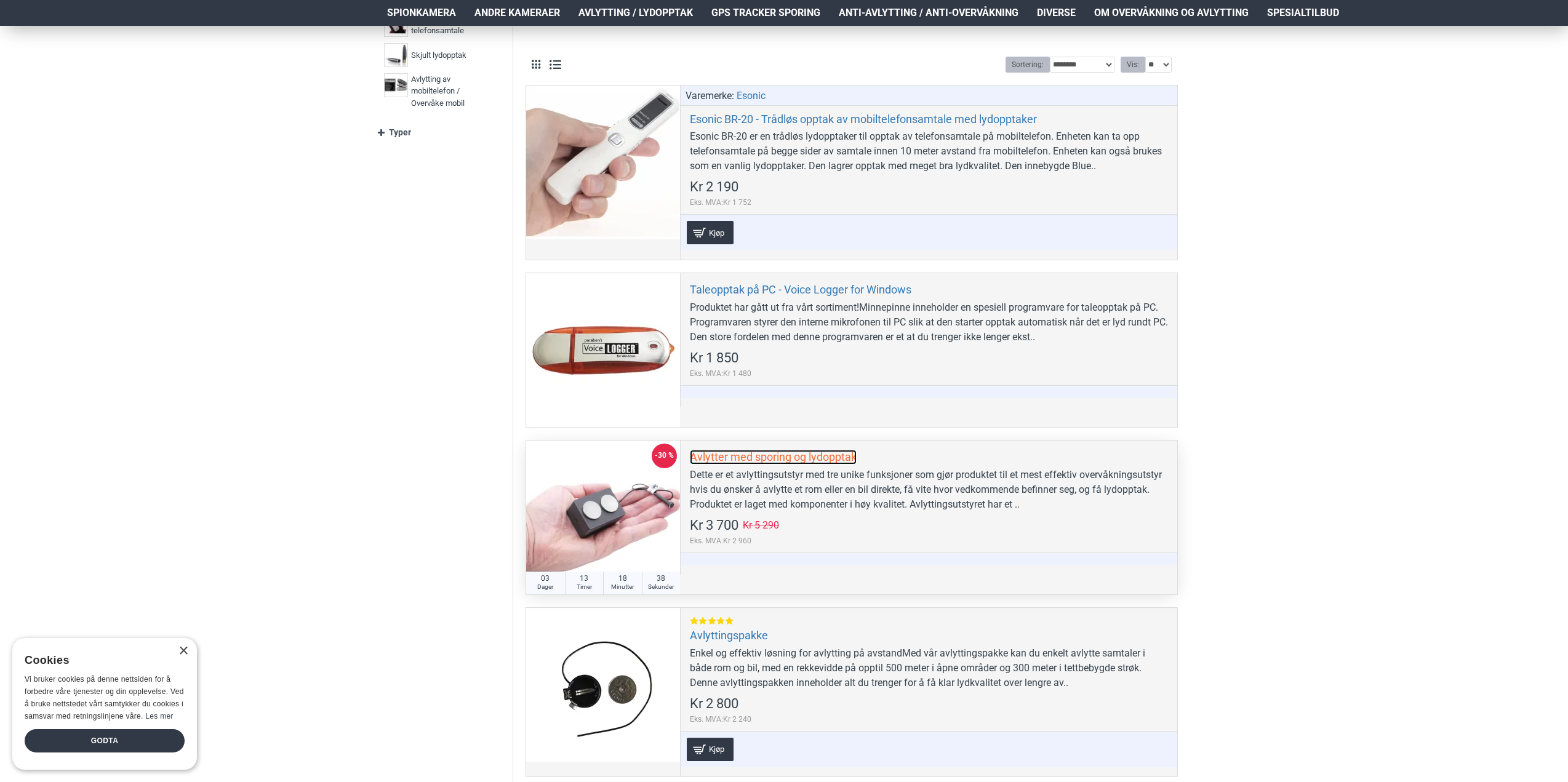
click at [836, 457] on link "Avlytter med sporing og lydopptak" at bounding box center [773, 457] width 167 height 14
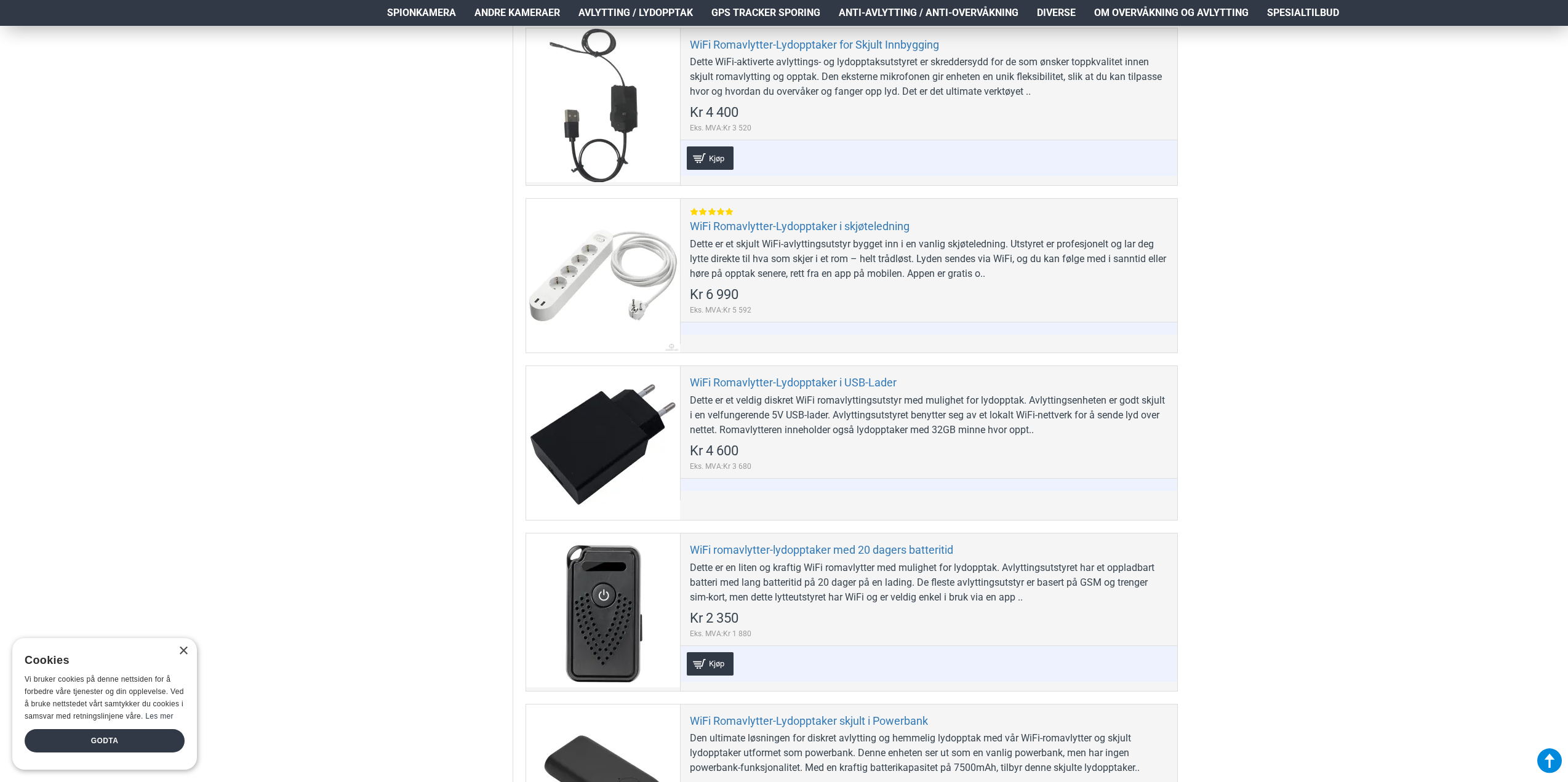
scroll to position [3322, 0]
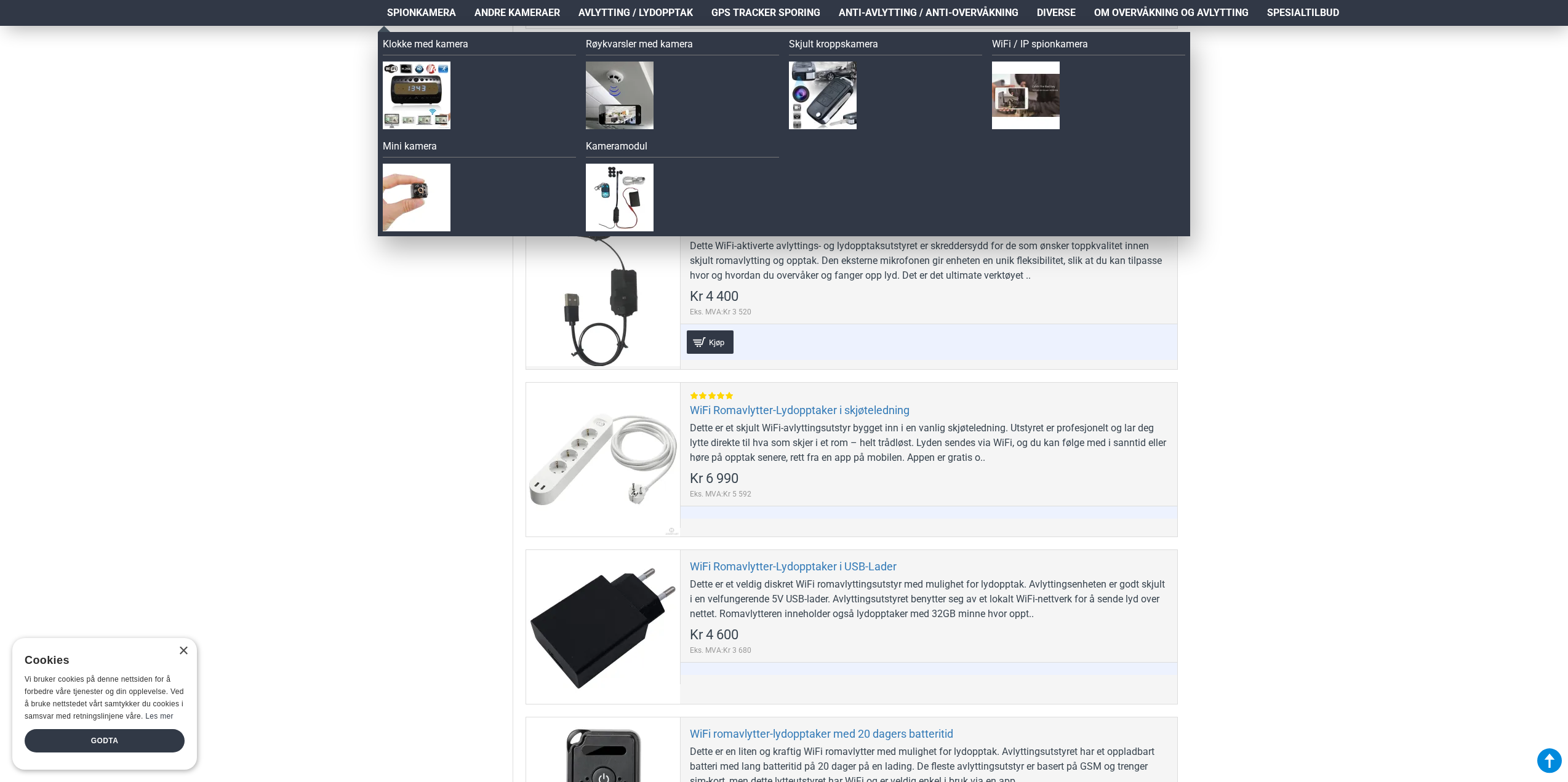
click at [447, 14] on span "Spionkamera" at bounding box center [422, 13] width 69 height 14
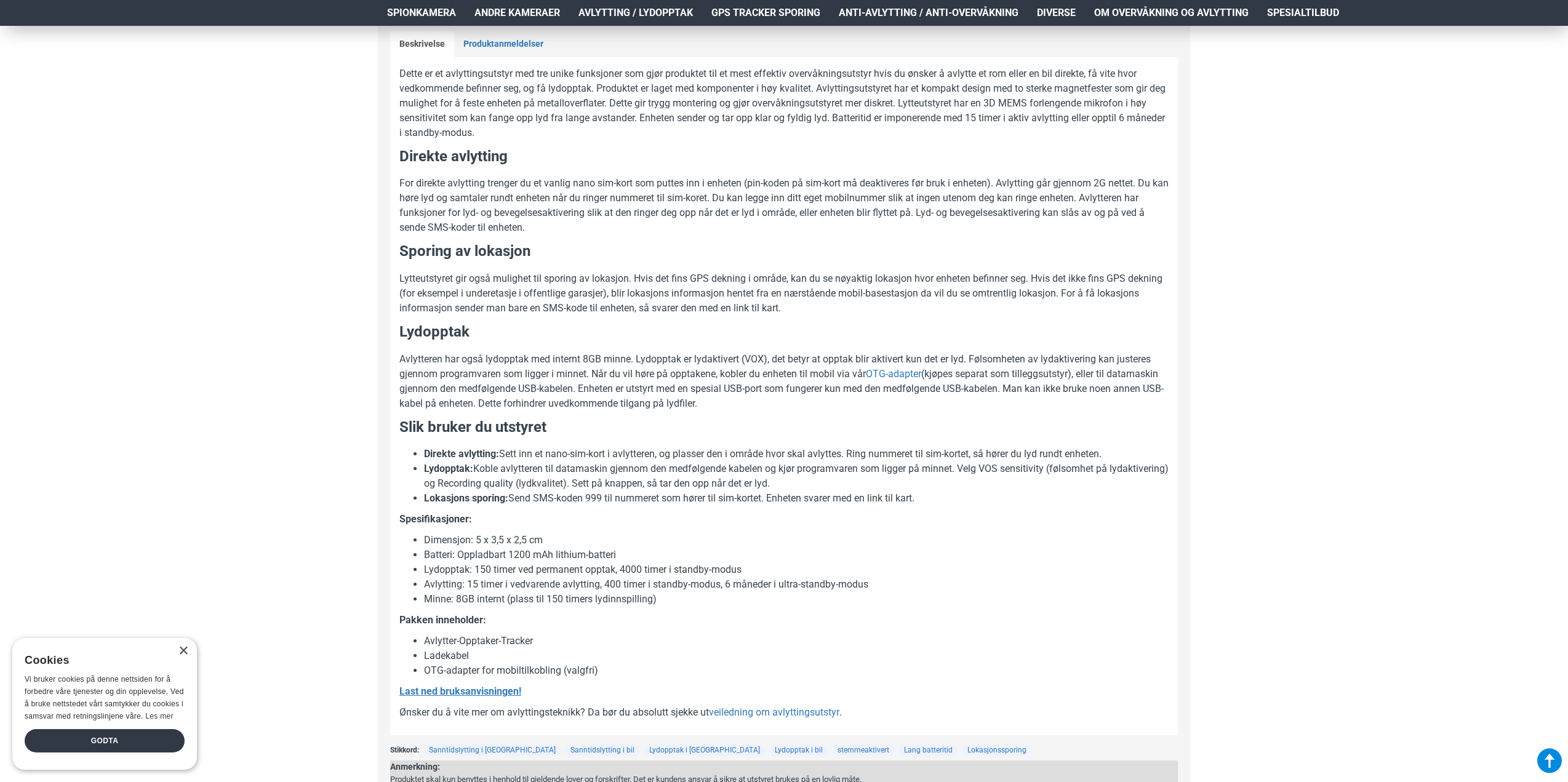
scroll to position [615, 0]
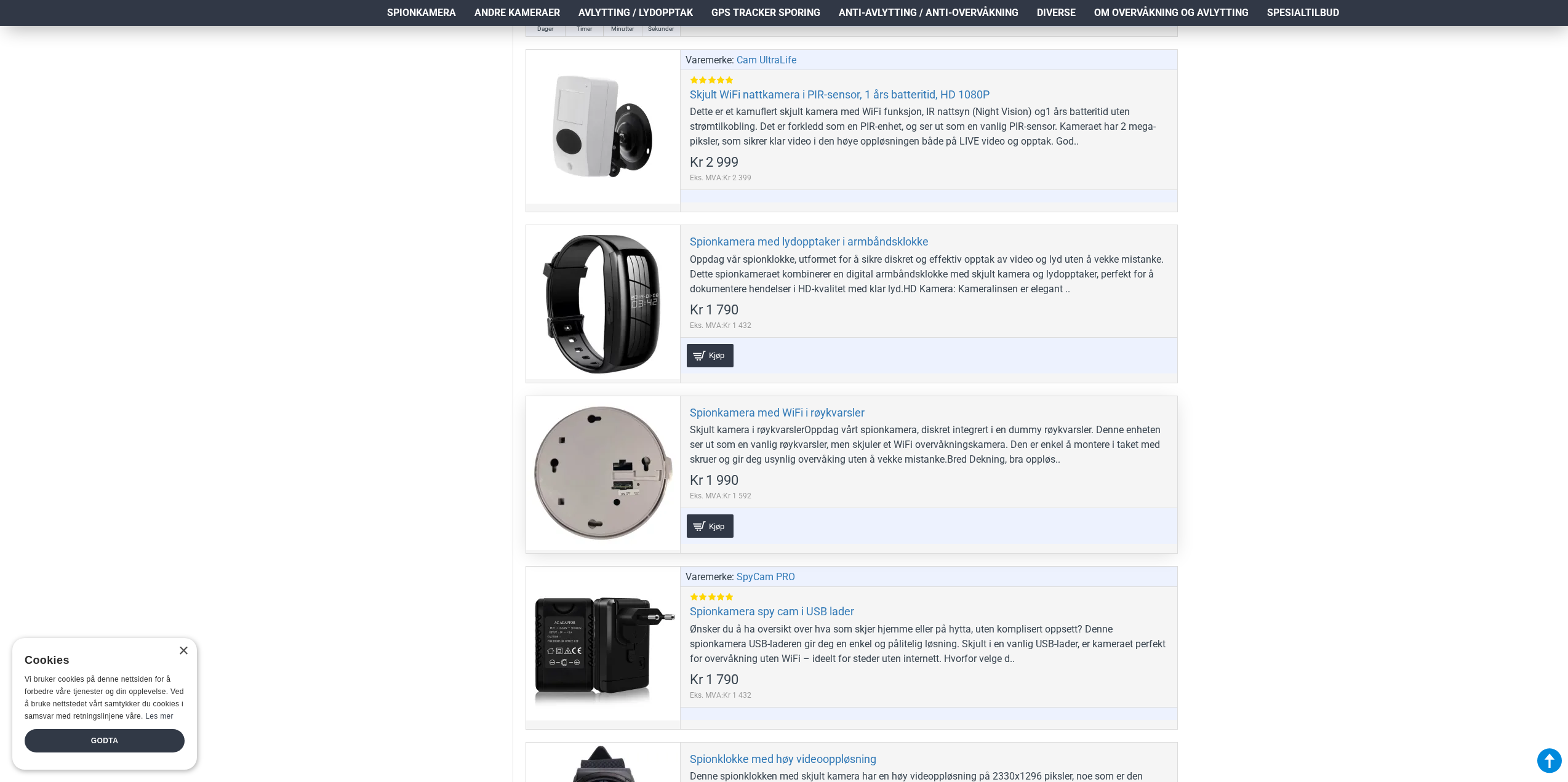
scroll to position [4429, 0]
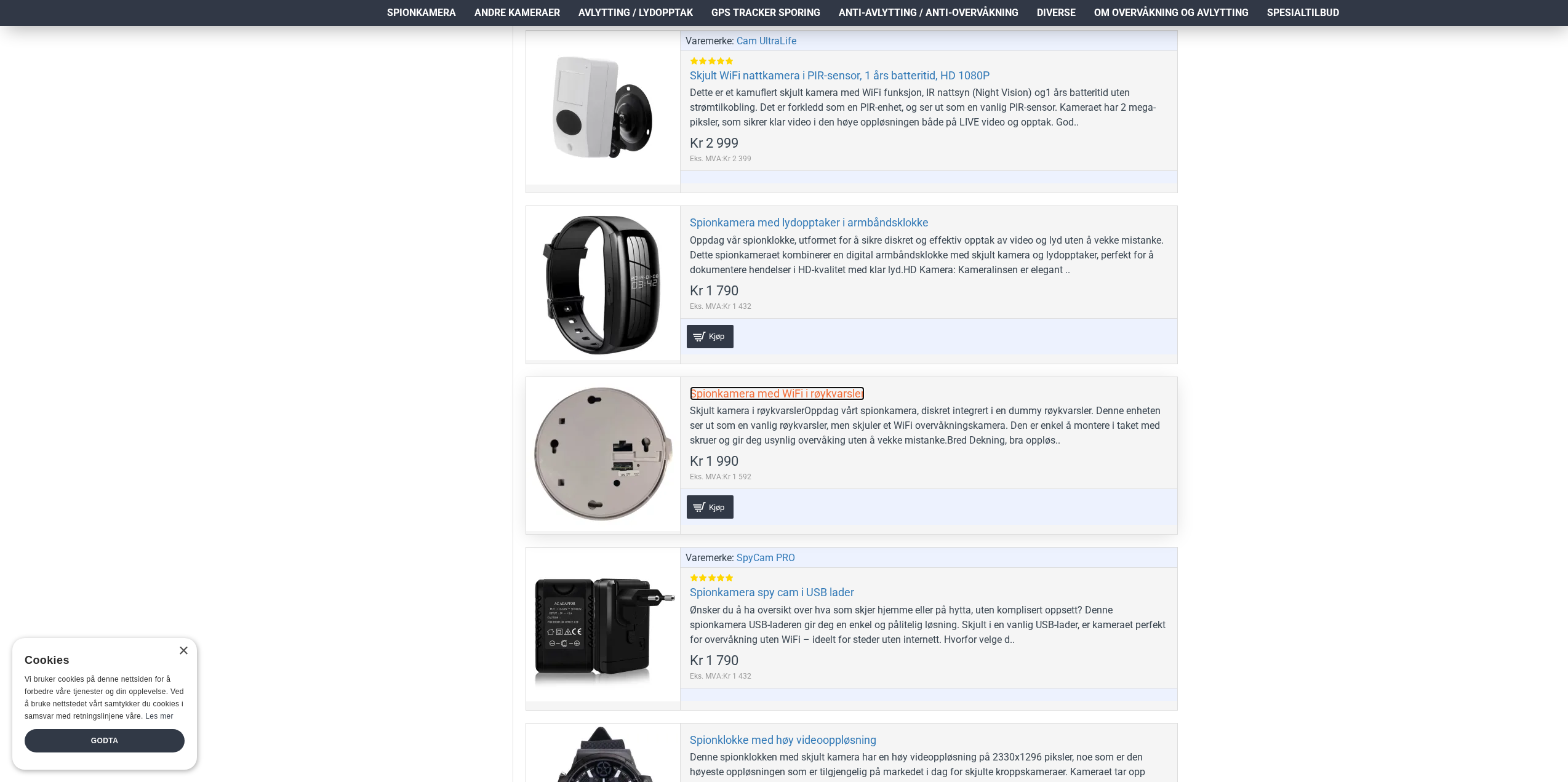
click at [741, 395] on link "Spionkamera med WiFi i røykvarsler" at bounding box center [777, 394] width 175 height 14
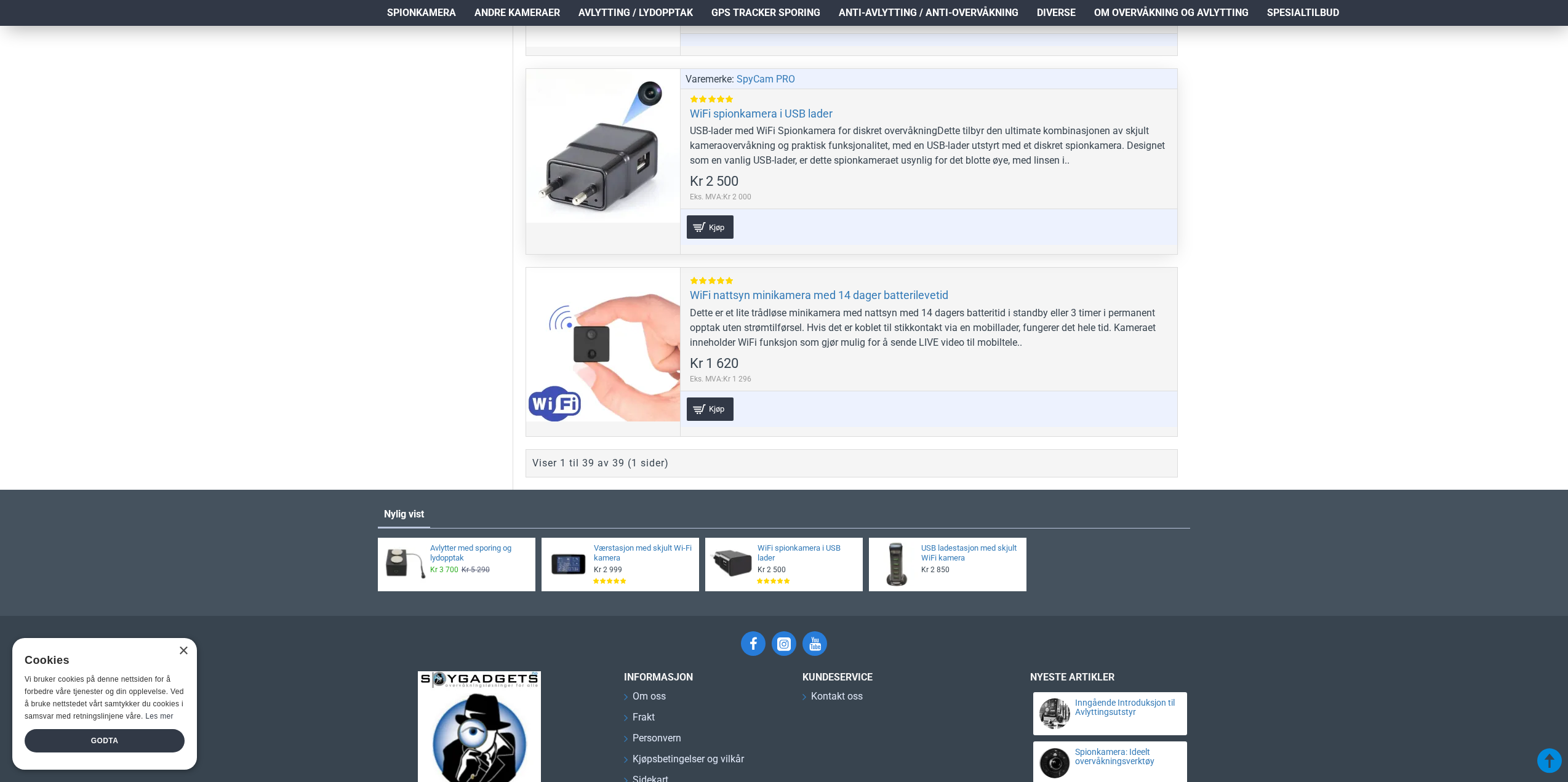
scroll to position [7321, 0]
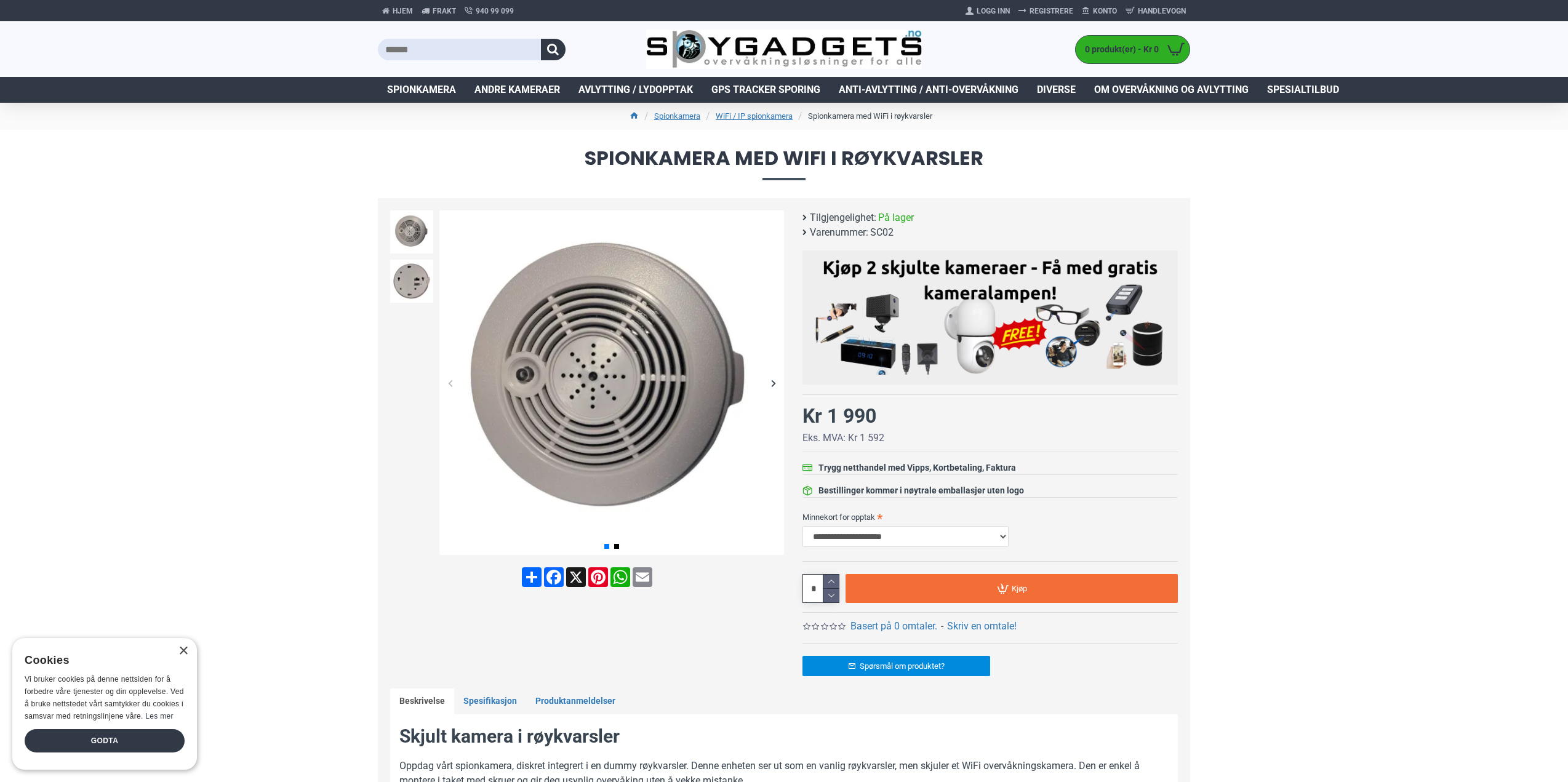
click at [774, 386] on div "Next slide" at bounding box center [773, 383] width 22 height 22
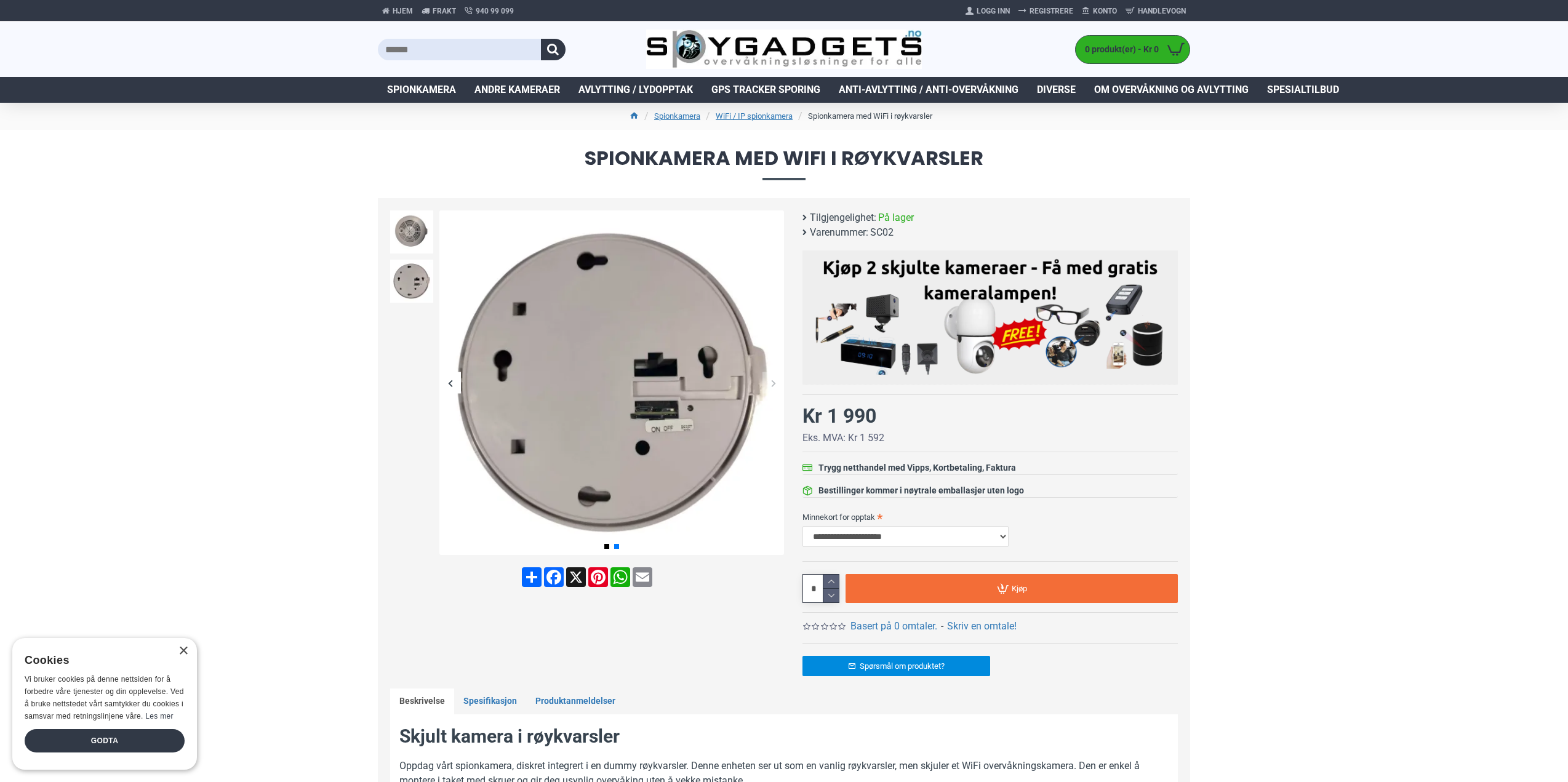
click at [774, 386] on div "Next slide" at bounding box center [773, 383] width 22 height 22
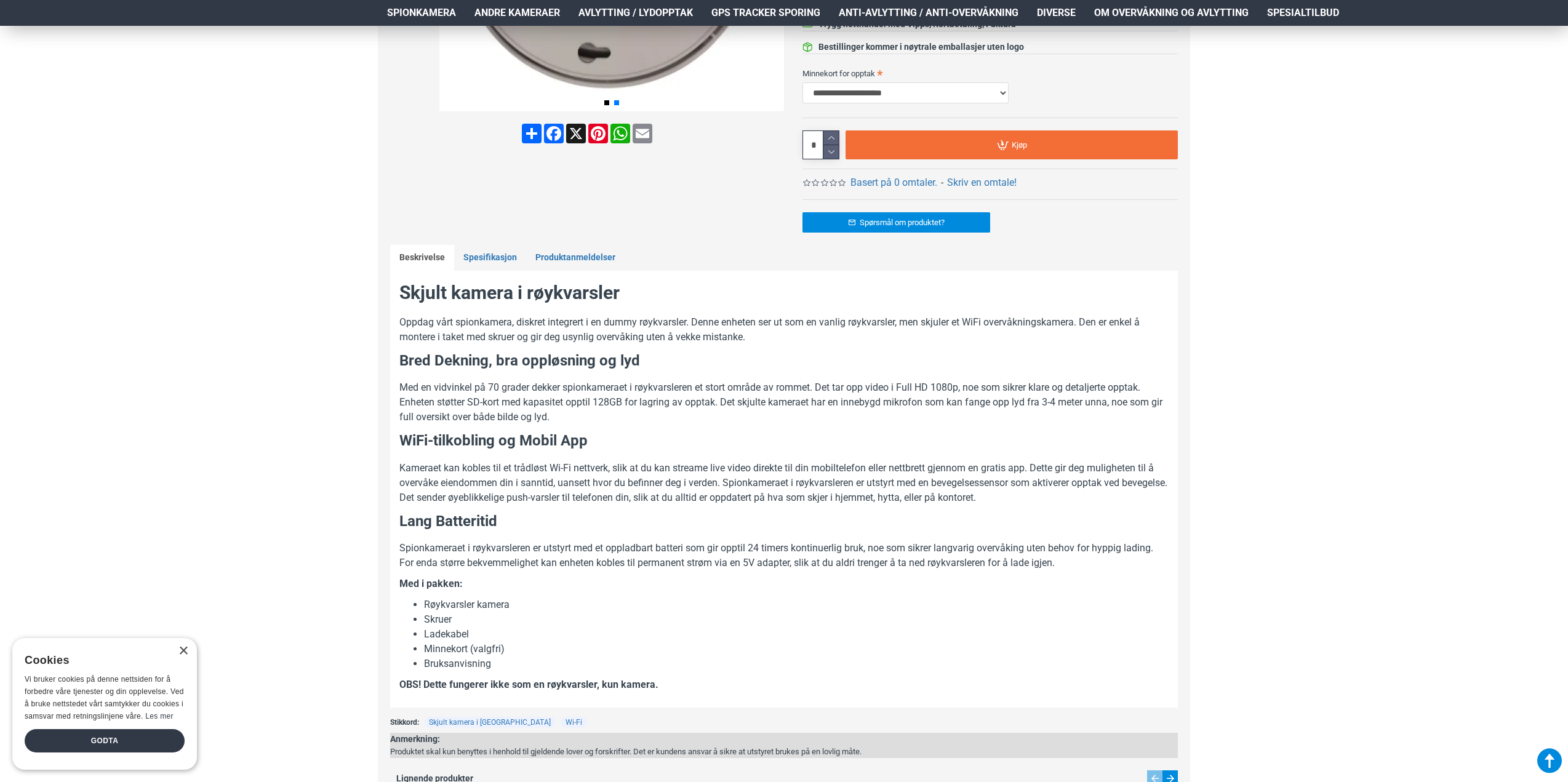
scroll to position [492, 0]
